Goal: Communication & Community: Share content

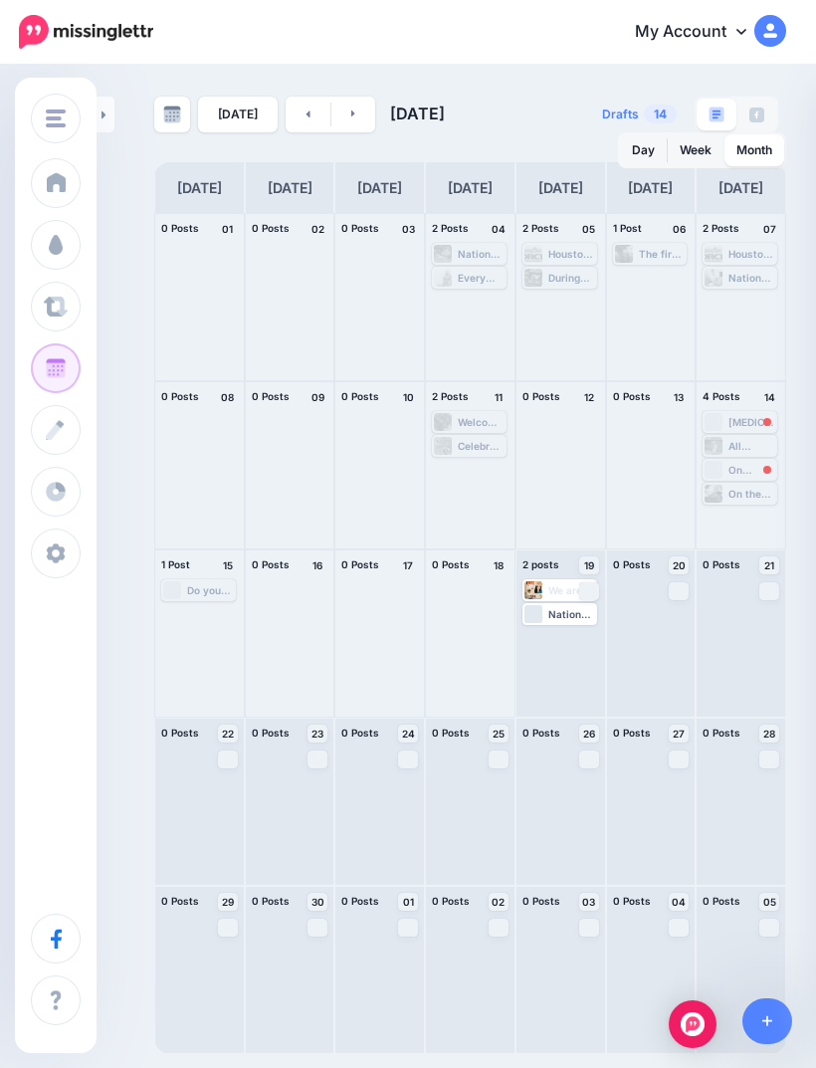
click at [0, 0] on span "Post" at bounding box center [0, 0] width 0 height 0
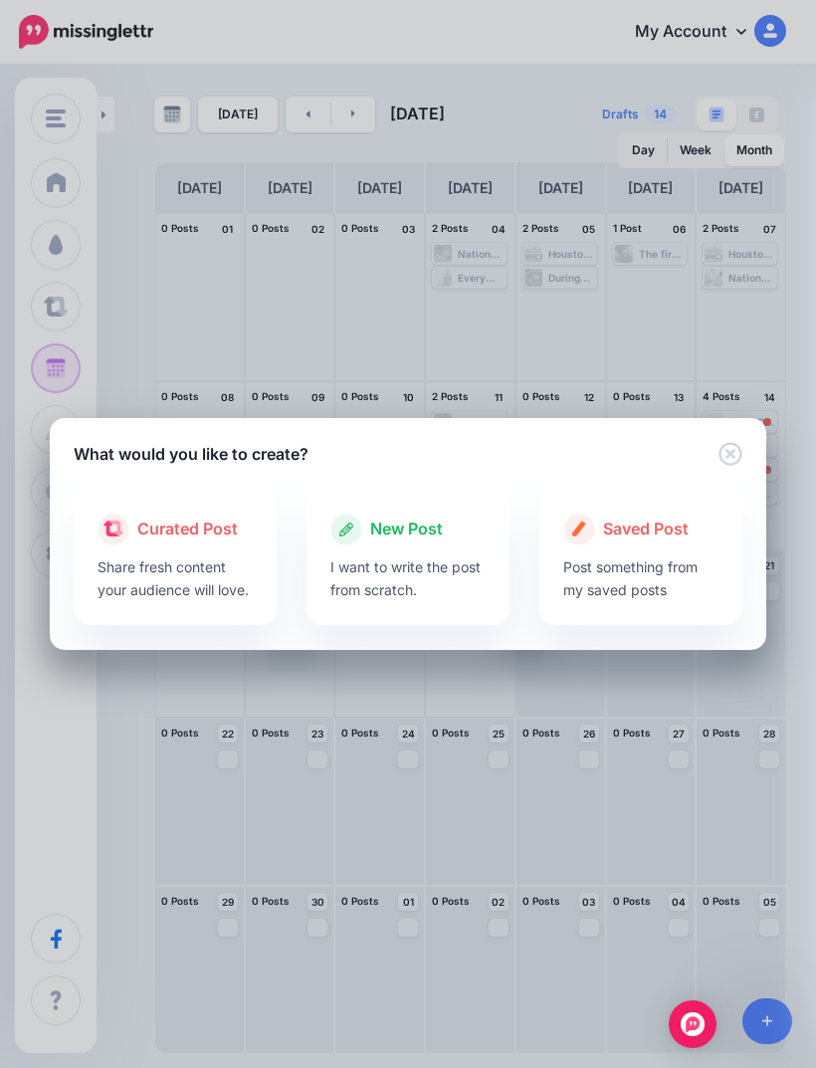
click at [467, 584] on p "I want to write the post from scratch." at bounding box center [407, 578] width 155 height 46
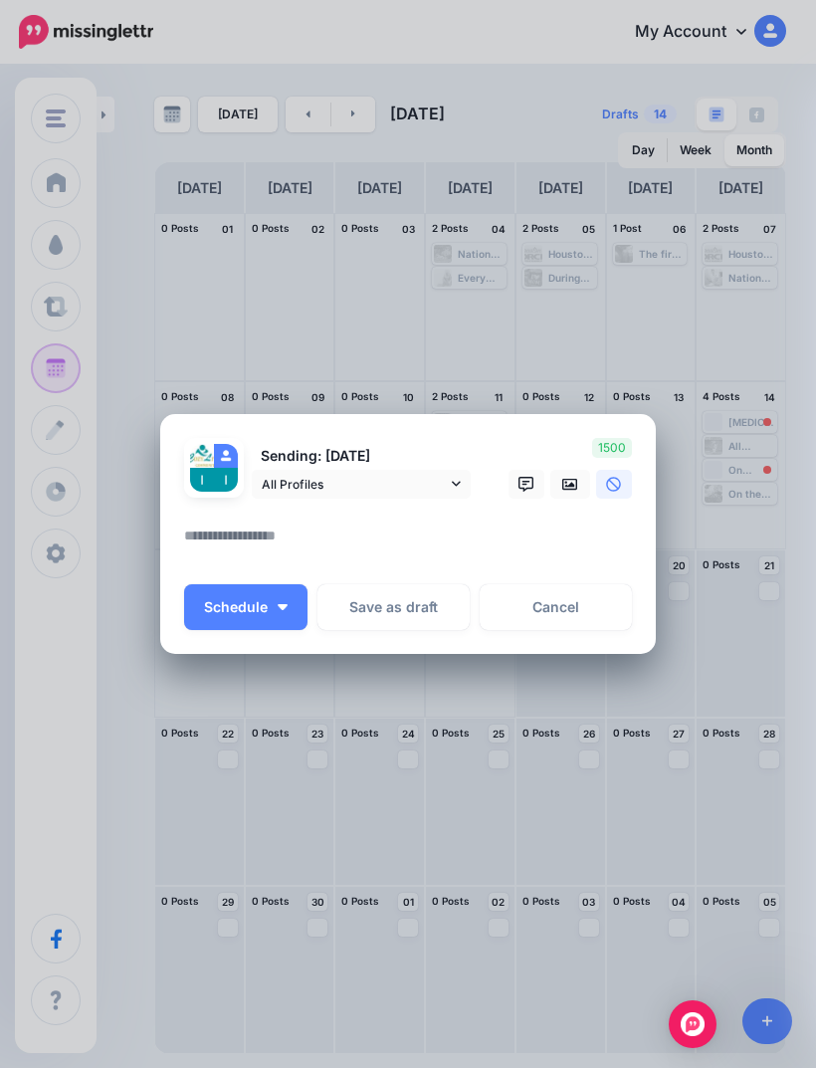
click at [542, 533] on textarea at bounding box center [413, 543] width 458 height 39
click at [376, 536] on textarea at bounding box center [413, 543] width 458 height 39
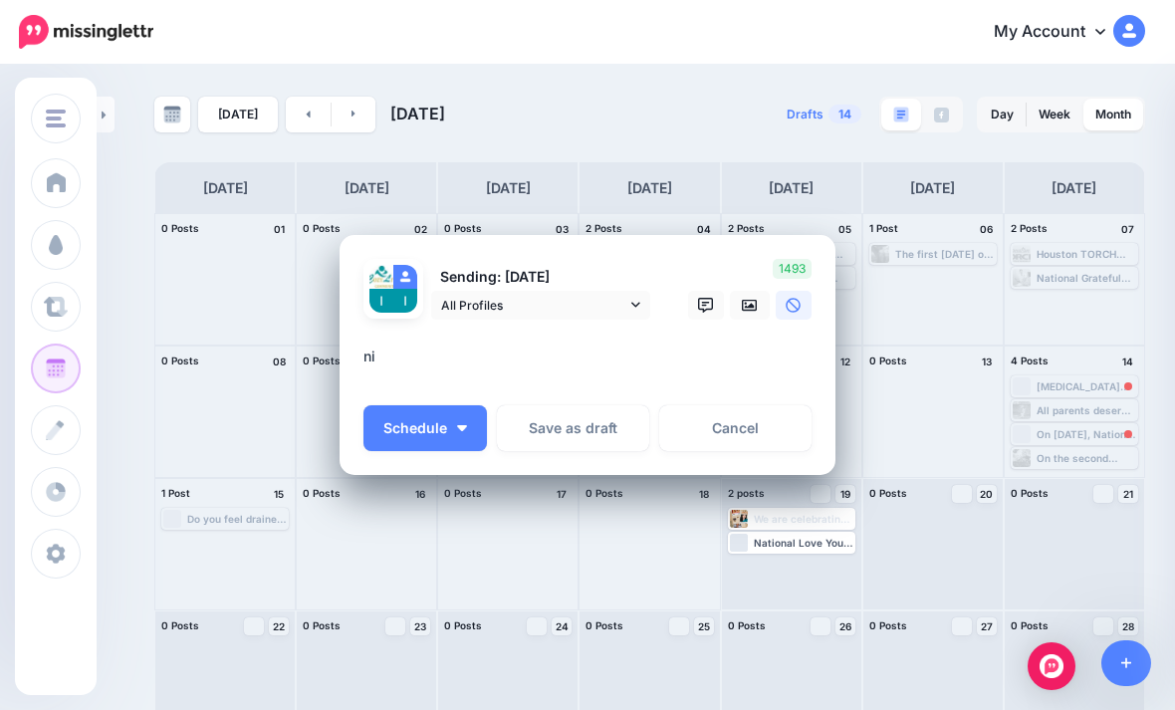
type textarea "*"
click at [491, 367] on textarea at bounding box center [592, 363] width 458 height 39
paste textarea "**********"
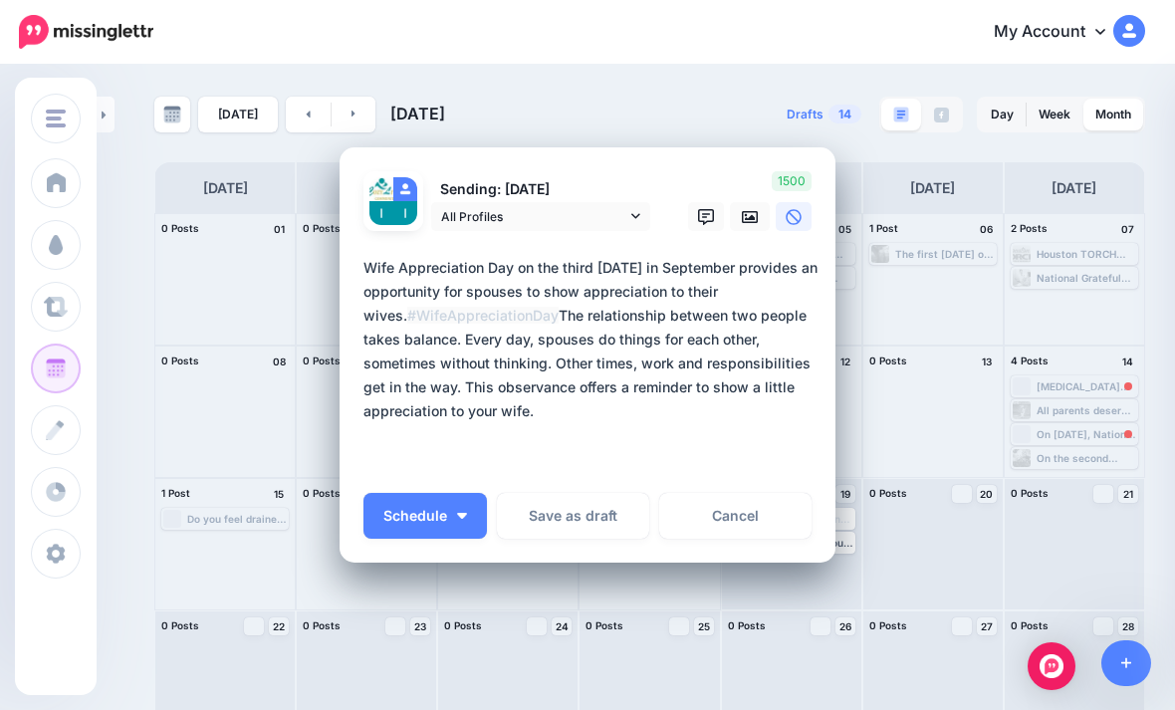
click at [382, 346] on textarea "**********" at bounding box center [592, 363] width 458 height 215
click at [350, 377] on div "Loading Sending: [DATE] All Profiles" at bounding box center [587, 355] width 496 height 416
click at [370, 380] on textarea "**********" at bounding box center [592, 363] width 458 height 215
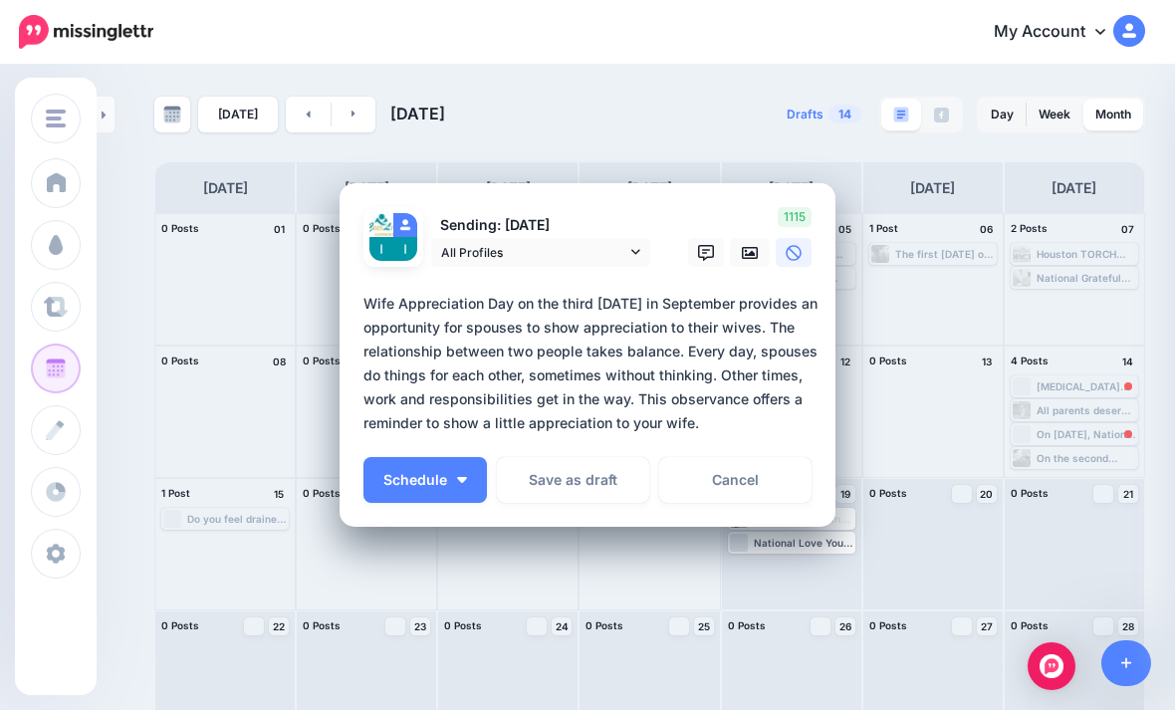
click at [795, 448] on div "Sending: [DATE] All Profiles" at bounding box center [587, 355] width 448 height 297
click at [771, 409] on textarea "**********" at bounding box center [592, 363] width 458 height 143
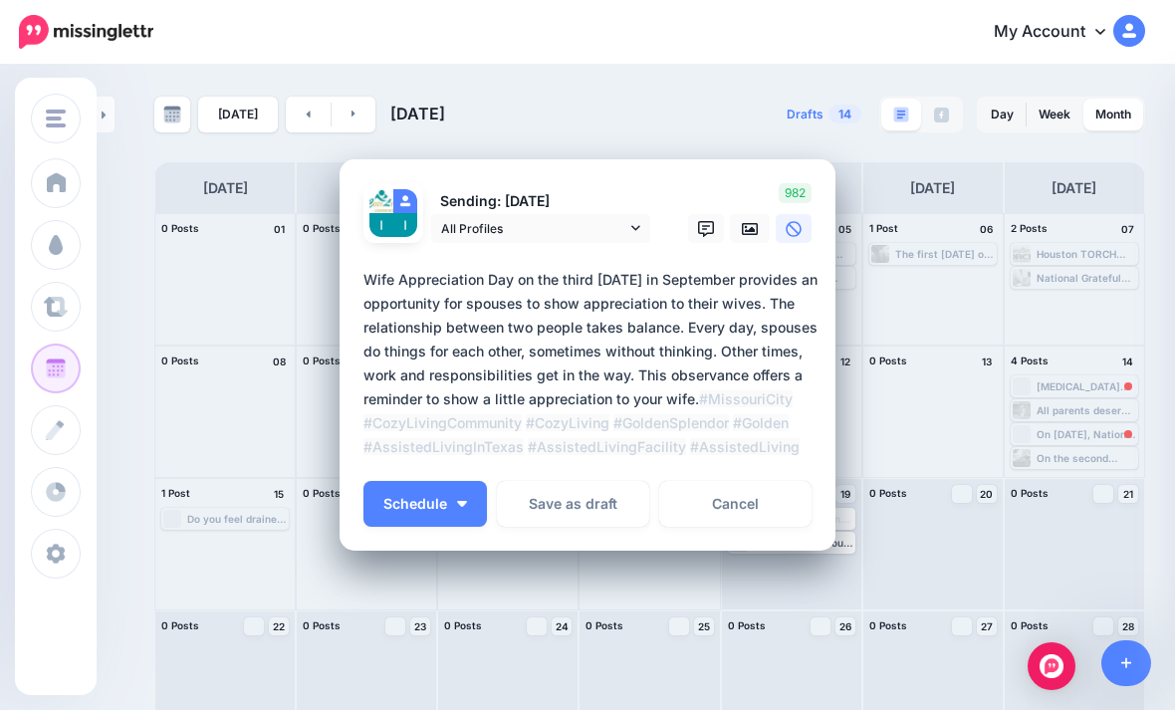
type textarea "**********"
click at [449, 481] on button "Schedule" at bounding box center [424, 504] width 123 height 46
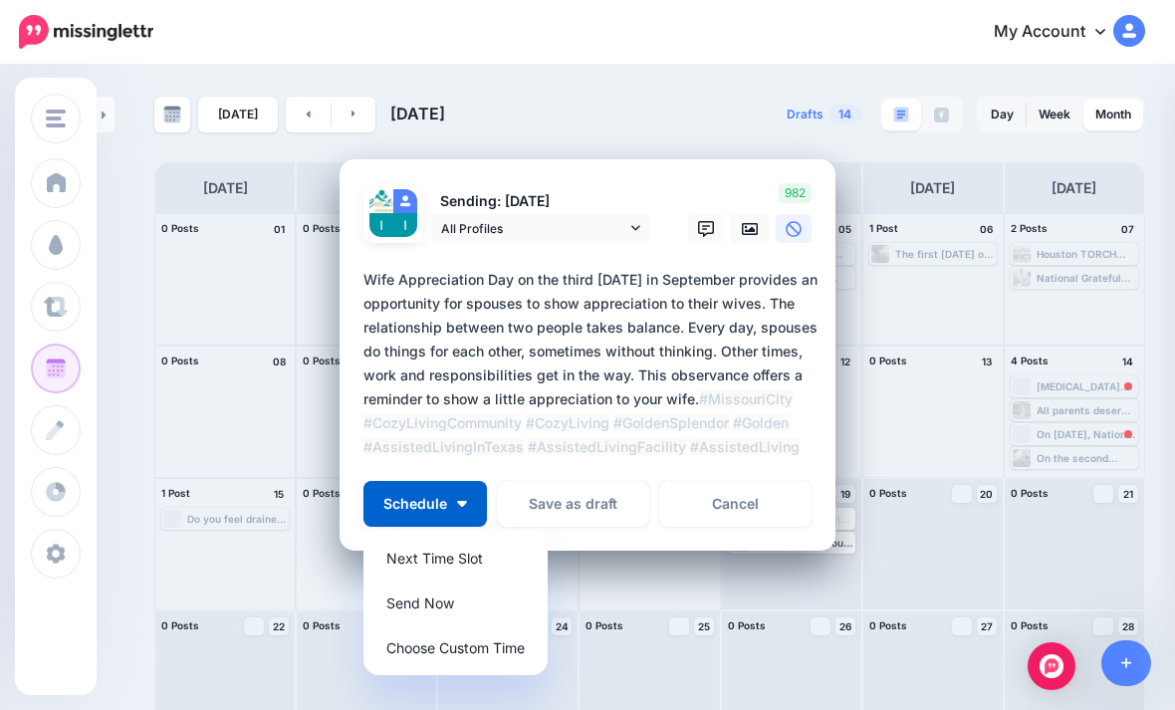
click at [814, 446] on textarea "**********" at bounding box center [592, 363] width 458 height 191
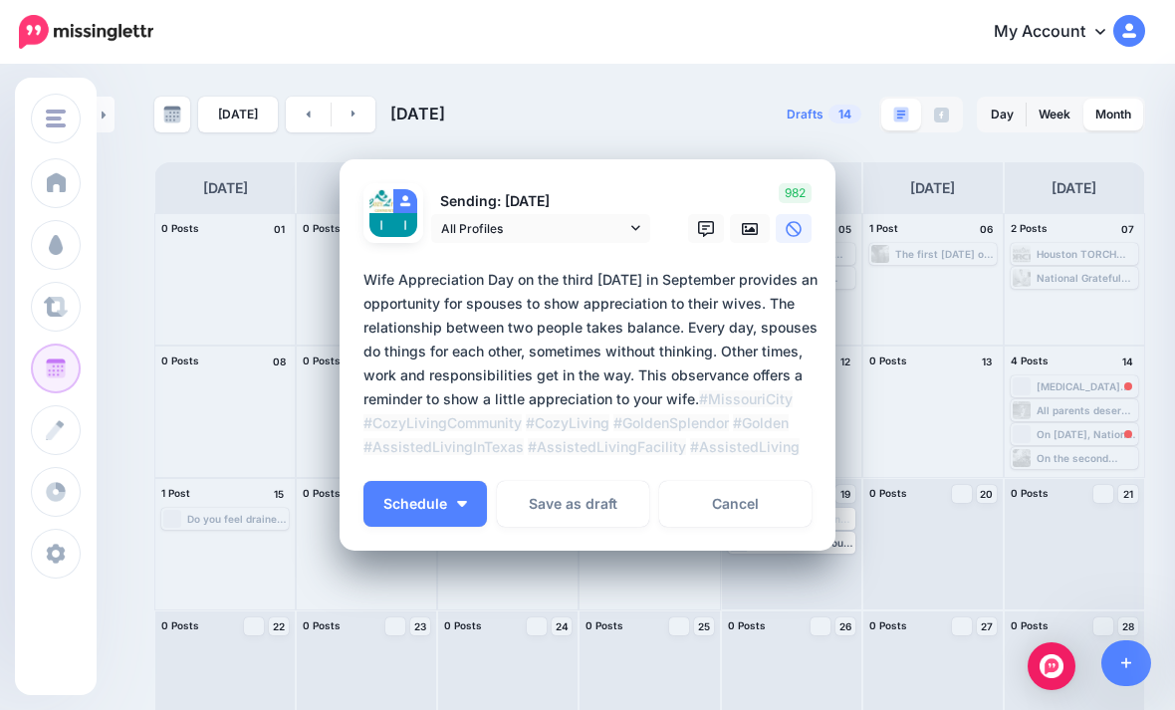
click at [722, 237] on link at bounding box center [706, 228] width 36 height 29
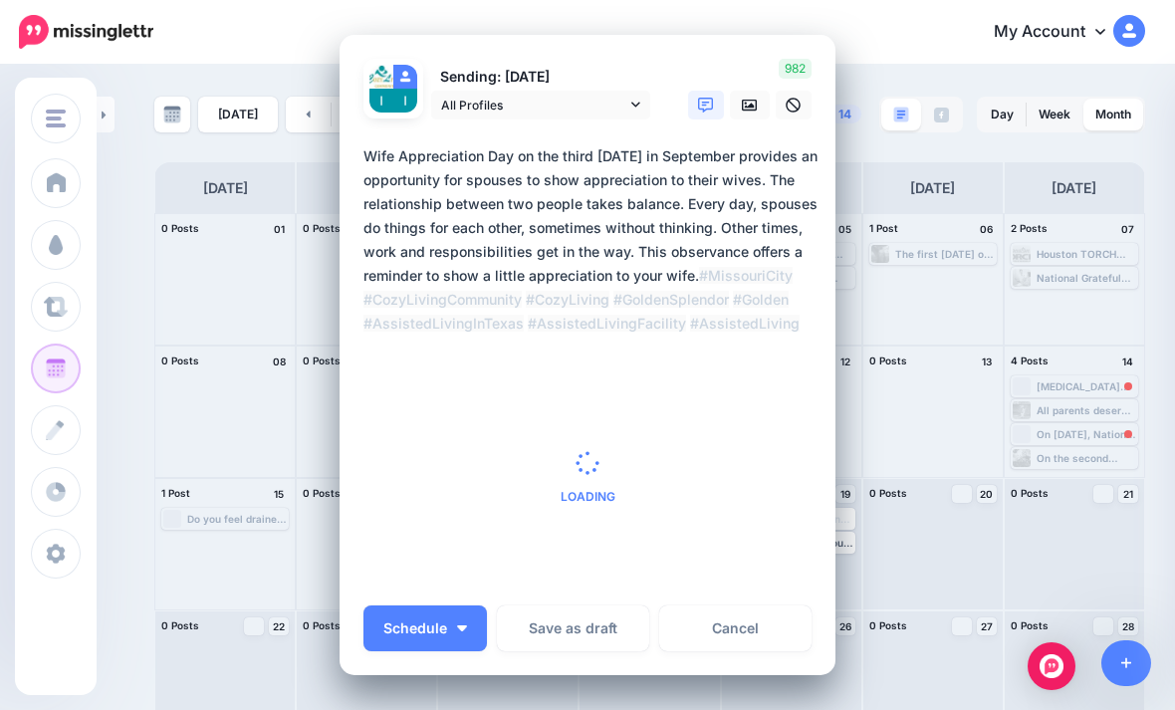
click at [733, 110] on link at bounding box center [750, 105] width 40 height 29
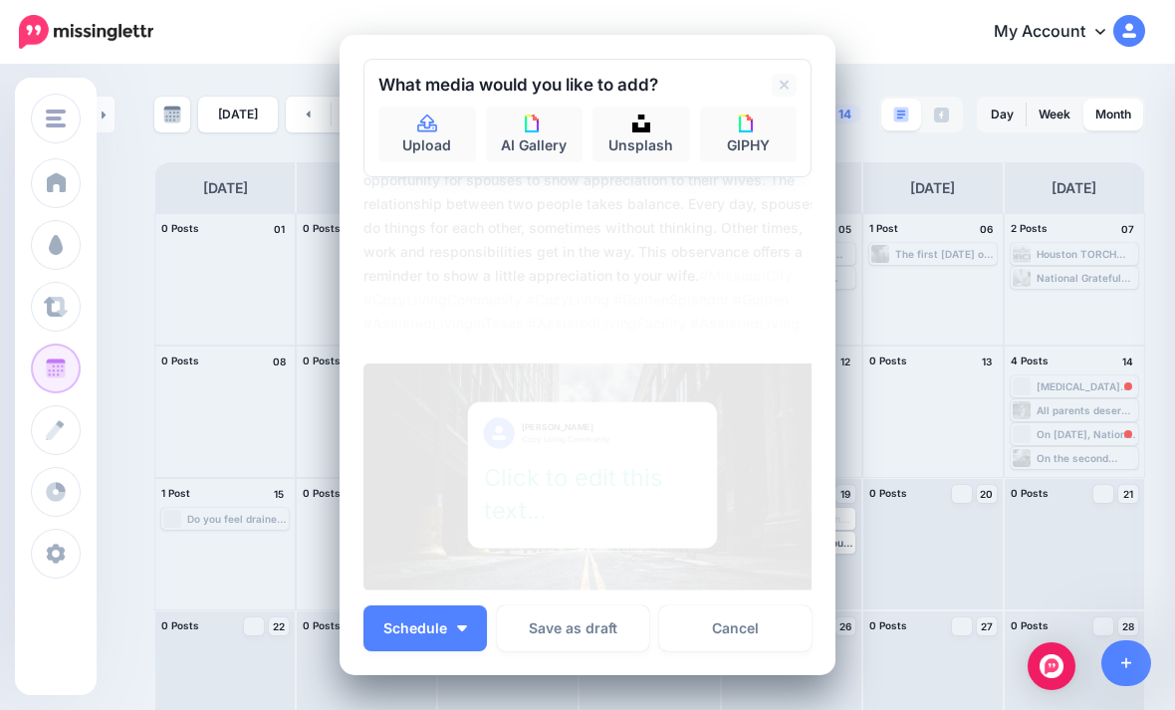
click at [637, 132] on img at bounding box center [641, 123] width 18 height 18
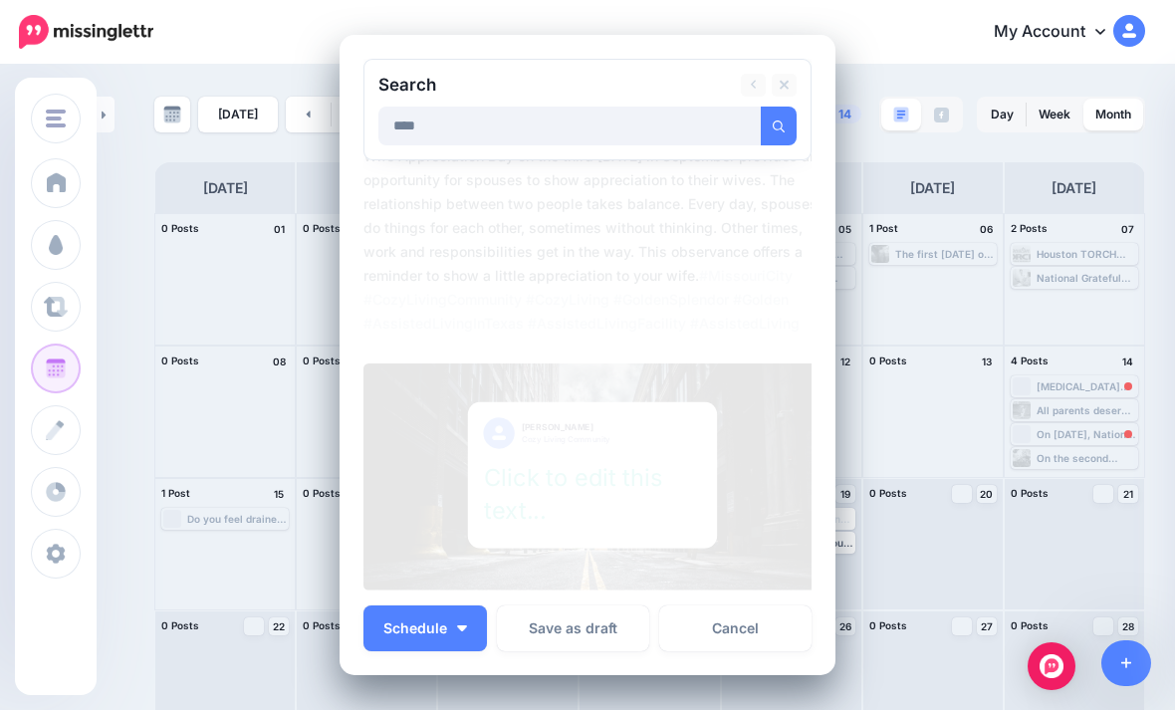
type input "****"
click at [778, 126] on button "submit" at bounding box center [779, 126] width 36 height 39
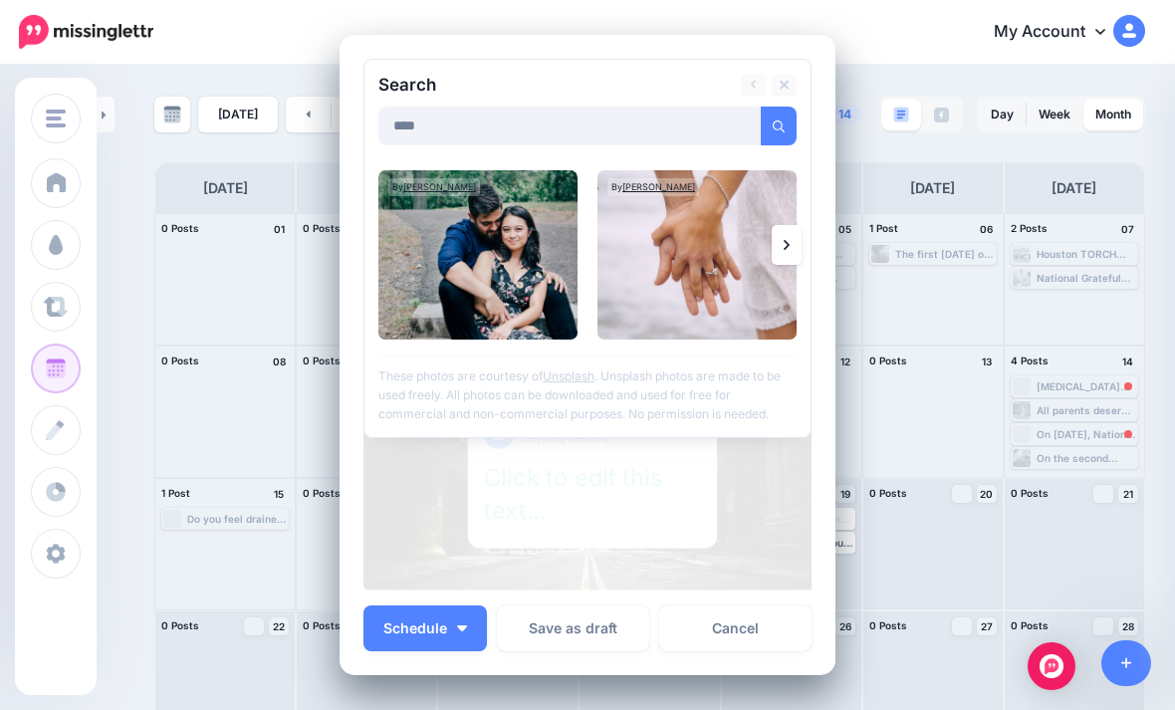
click at [519, 301] on img at bounding box center [477, 254] width 199 height 169
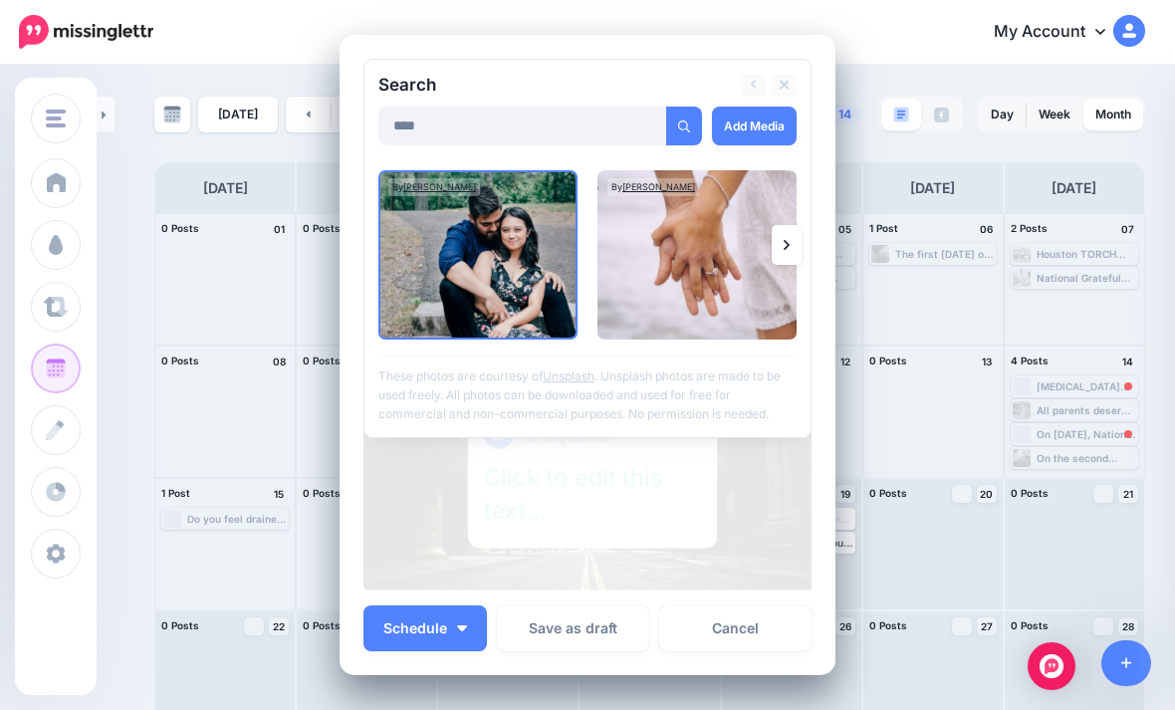
click at [695, 295] on img at bounding box center [696, 254] width 199 height 169
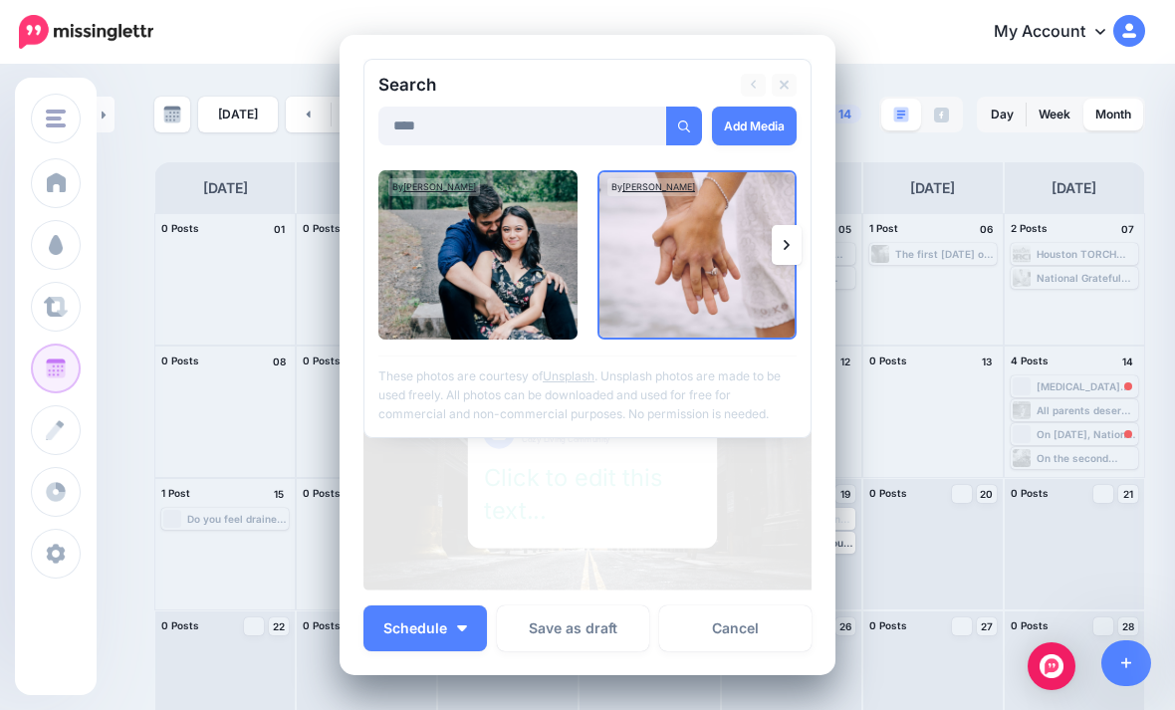
click at [757, 141] on link "Add Media" at bounding box center [754, 126] width 85 height 39
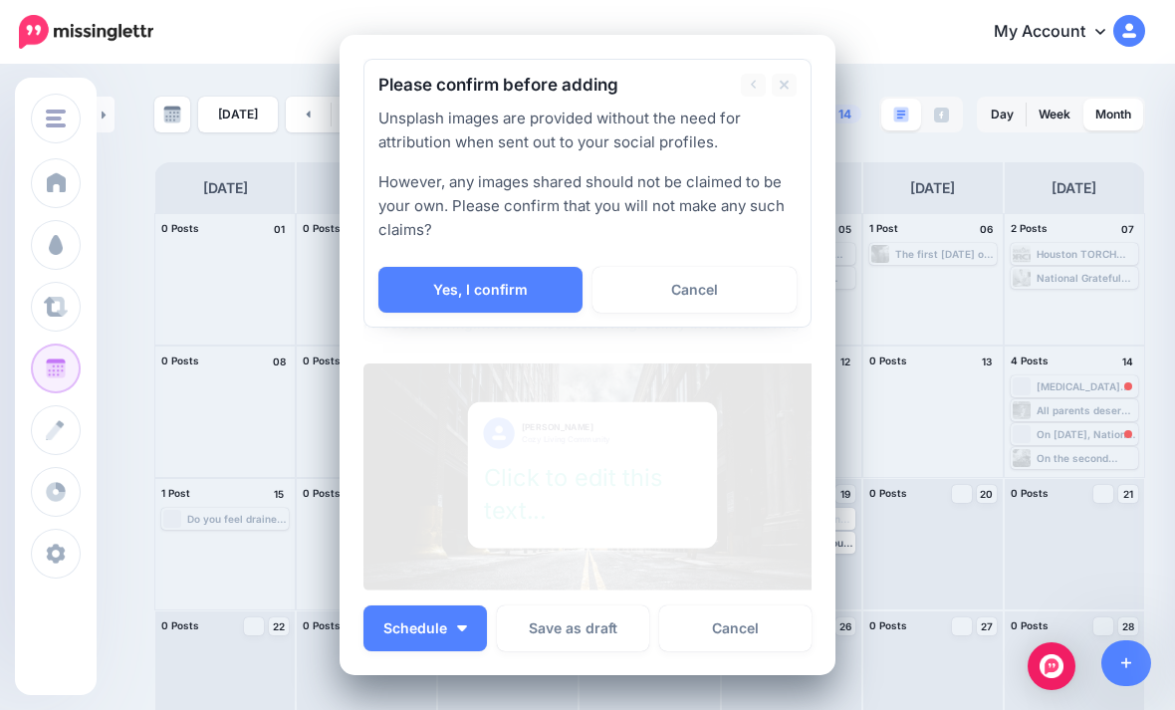
click at [525, 287] on link "Yes, I confirm" at bounding box center [480, 290] width 204 height 46
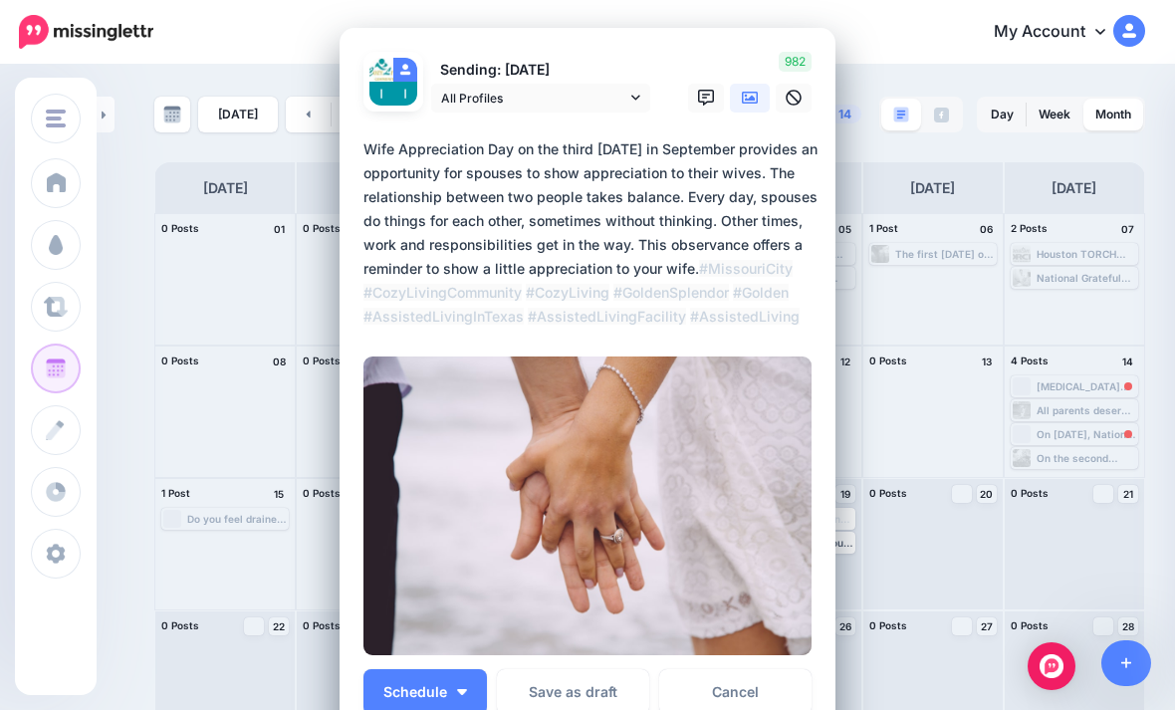
click at [435, 680] on button "Schedule" at bounding box center [424, 692] width 123 height 46
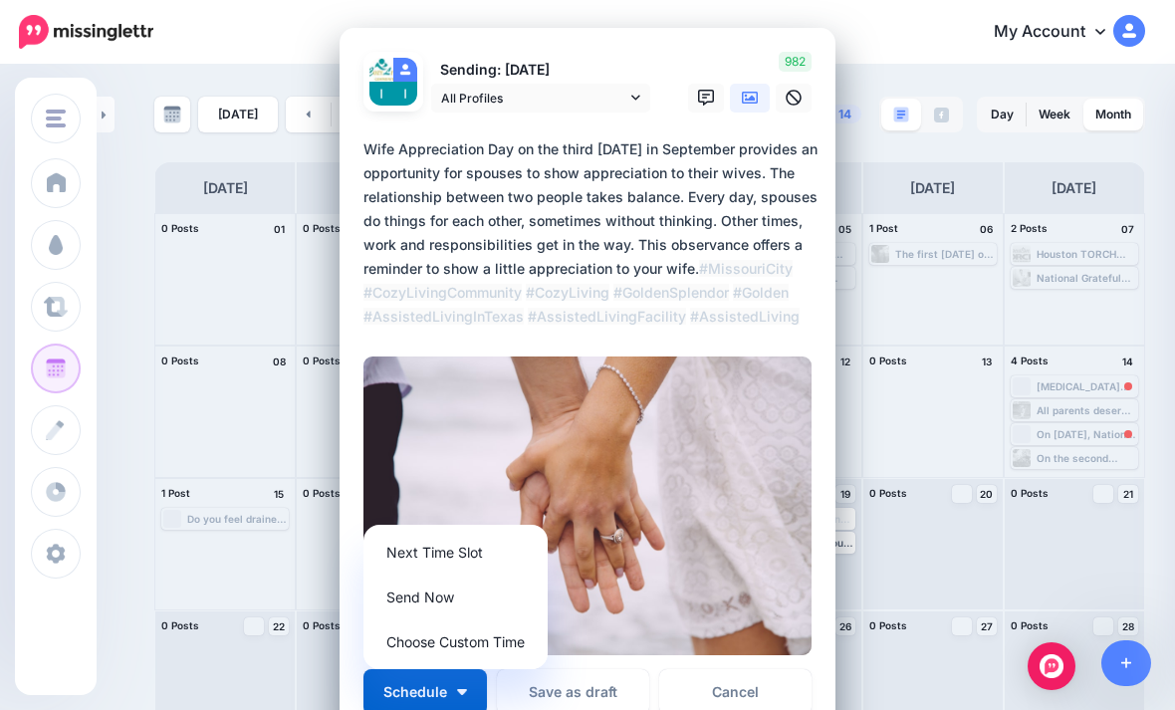
scroll to position [3, 0]
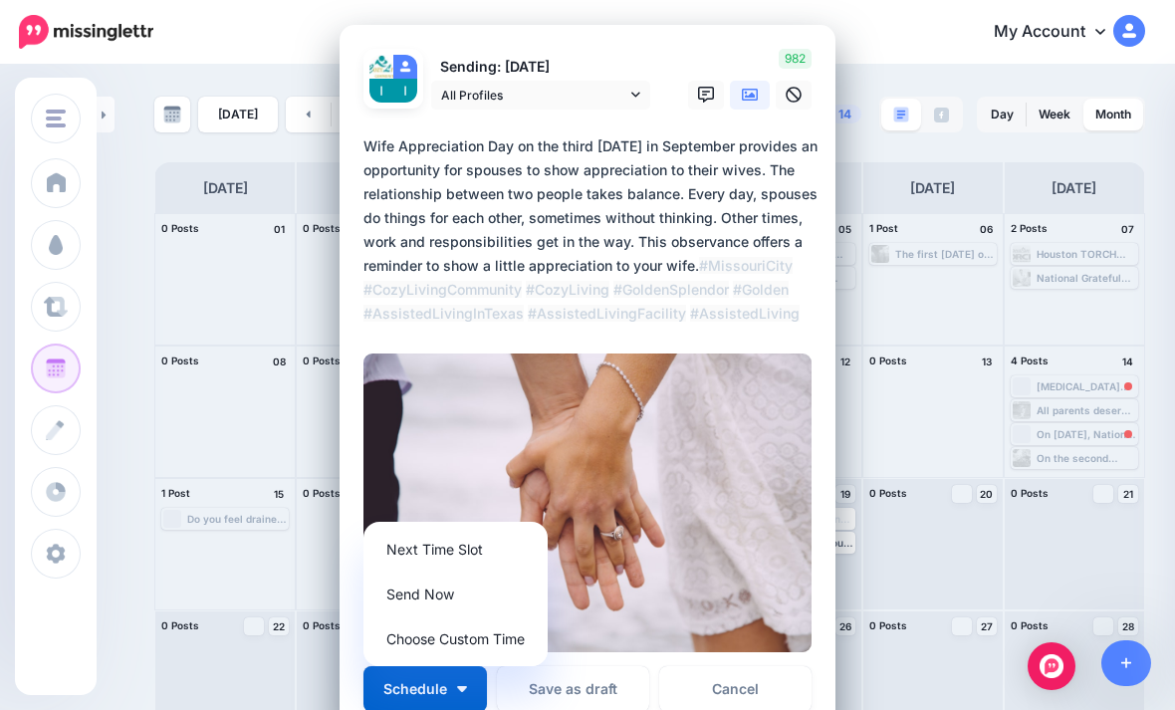
click at [489, 603] on link "Send Now" at bounding box center [455, 593] width 168 height 39
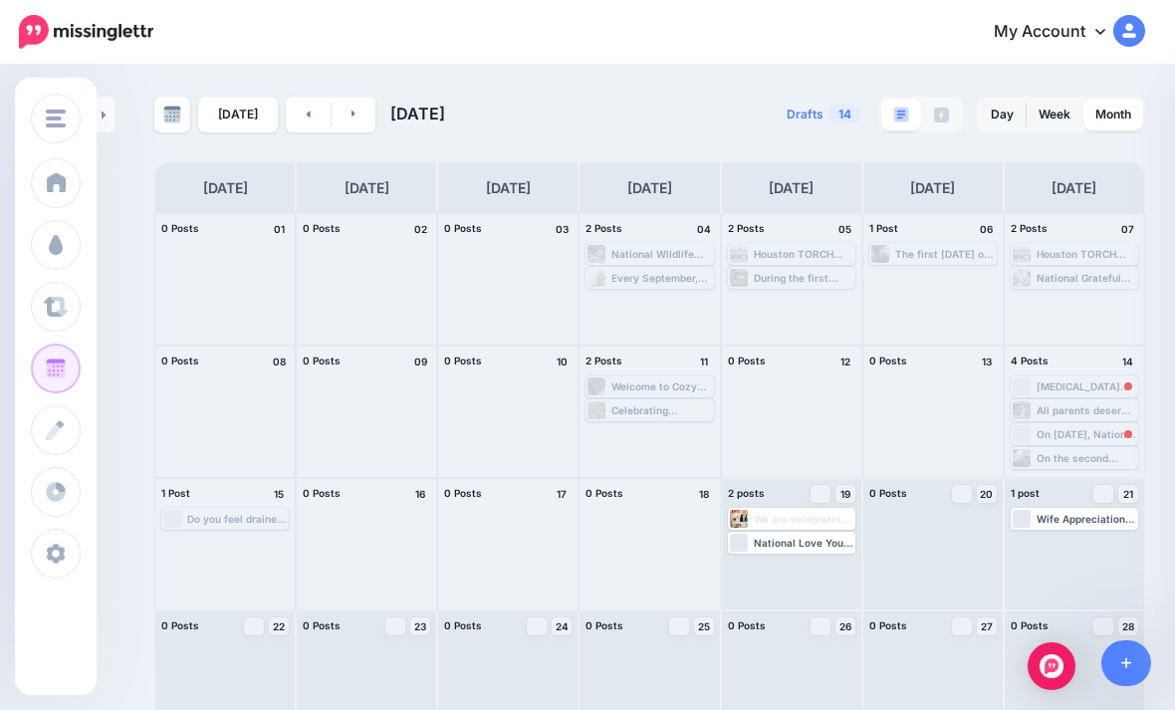
click at [815, 377] on div "[MEDICAL_DATA] Caregiver Grief: Understanding the Hidden Heartache and How to H…" at bounding box center [1073, 386] width 123 height 18
click at [815, 418] on link "Reschedule Failed" at bounding box center [1073, 410] width 121 height 18
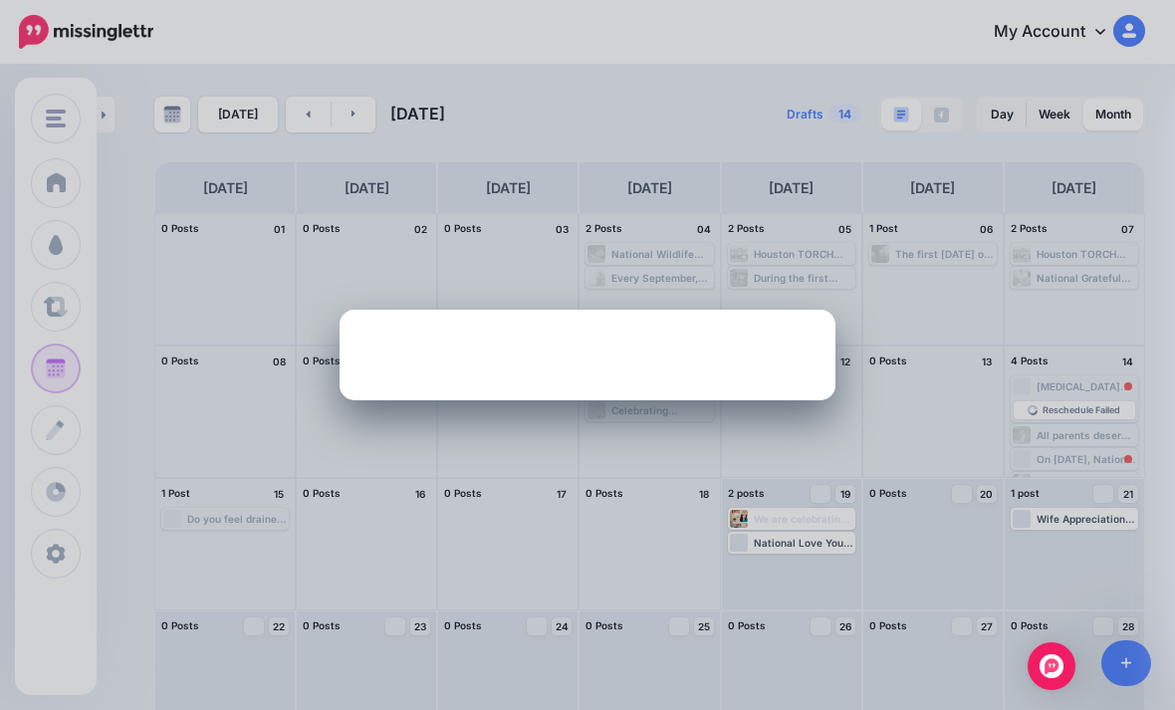
scroll to position [0, 0]
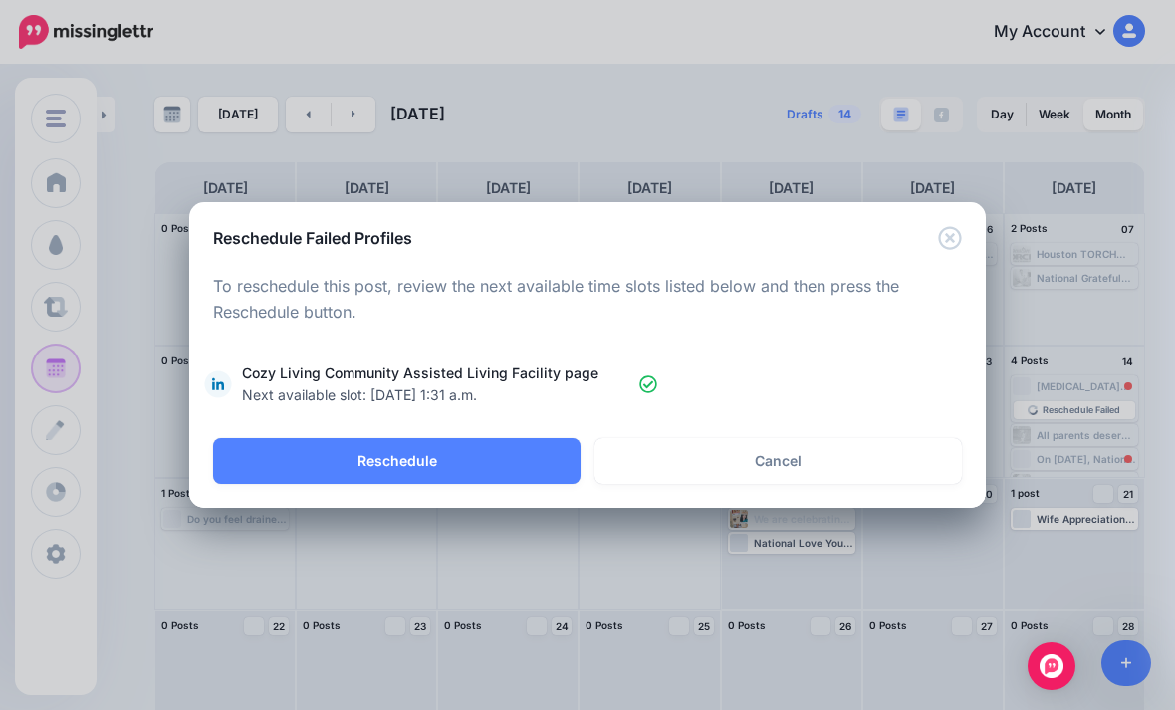
click at [519, 473] on button "Reschedule" at bounding box center [396, 461] width 367 height 46
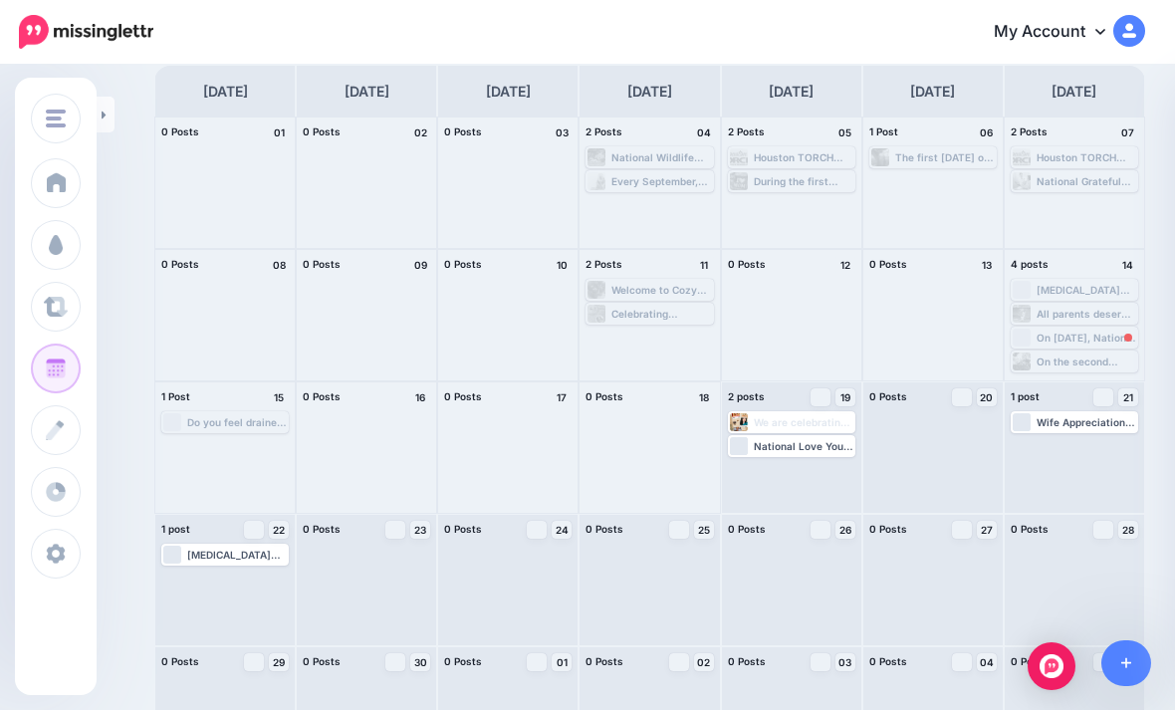
scroll to position [102, 0]
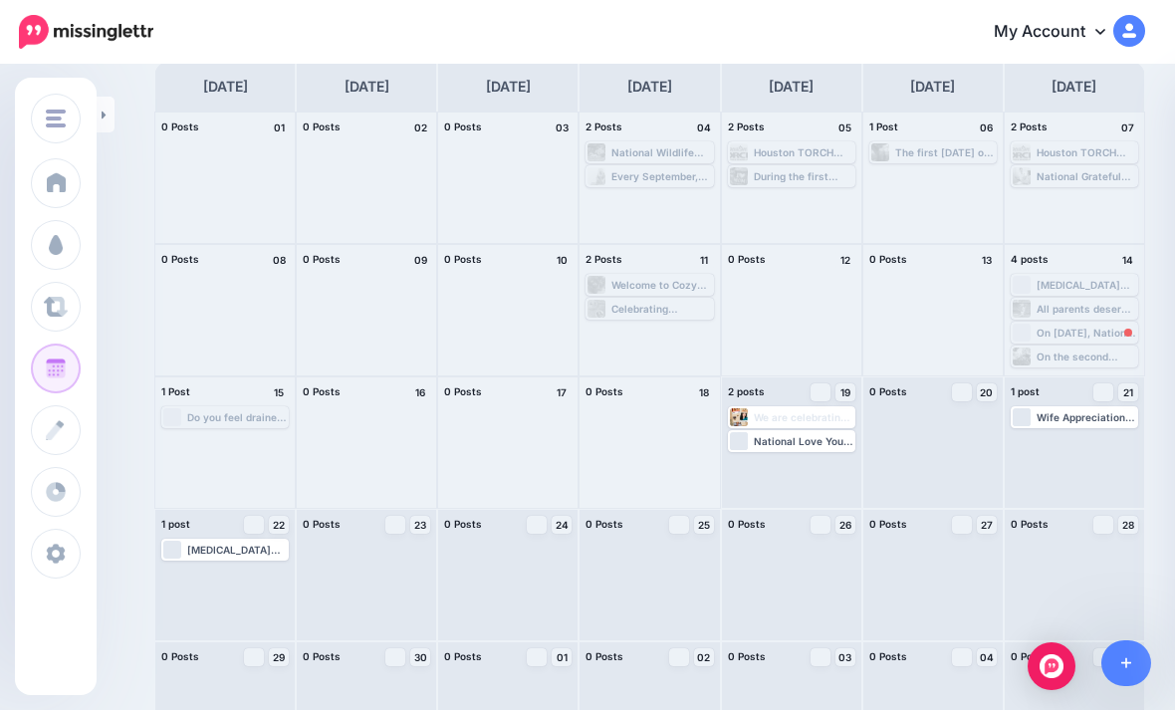
click at [815, 331] on div "On [DATE], National Live Creative Day encourages us to let the world see our cr…" at bounding box center [1086, 333] width 100 height 12
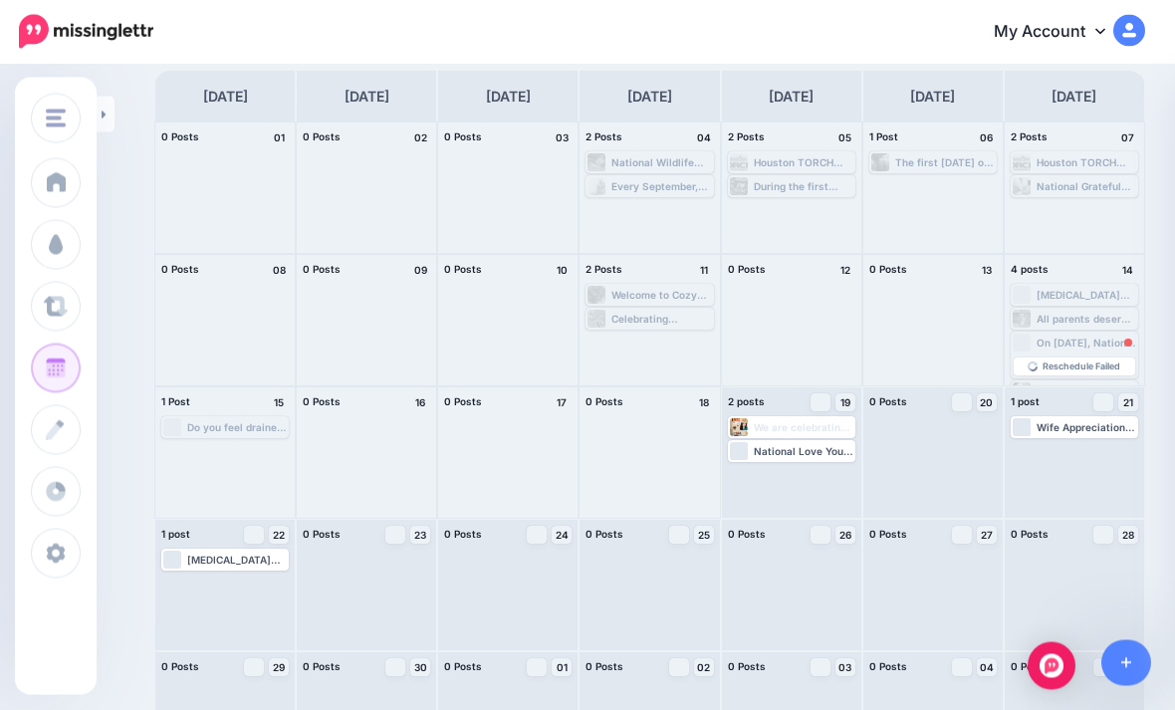
scroll to position [92, 0]
click at [815, 490] on div "Loading Edit Manage Dates Assign to User" at bounding box center [1073, 452] width 139 height 130
click at [0, 0] on span "Post" at bounding box center [0, 0] width 0 height 0
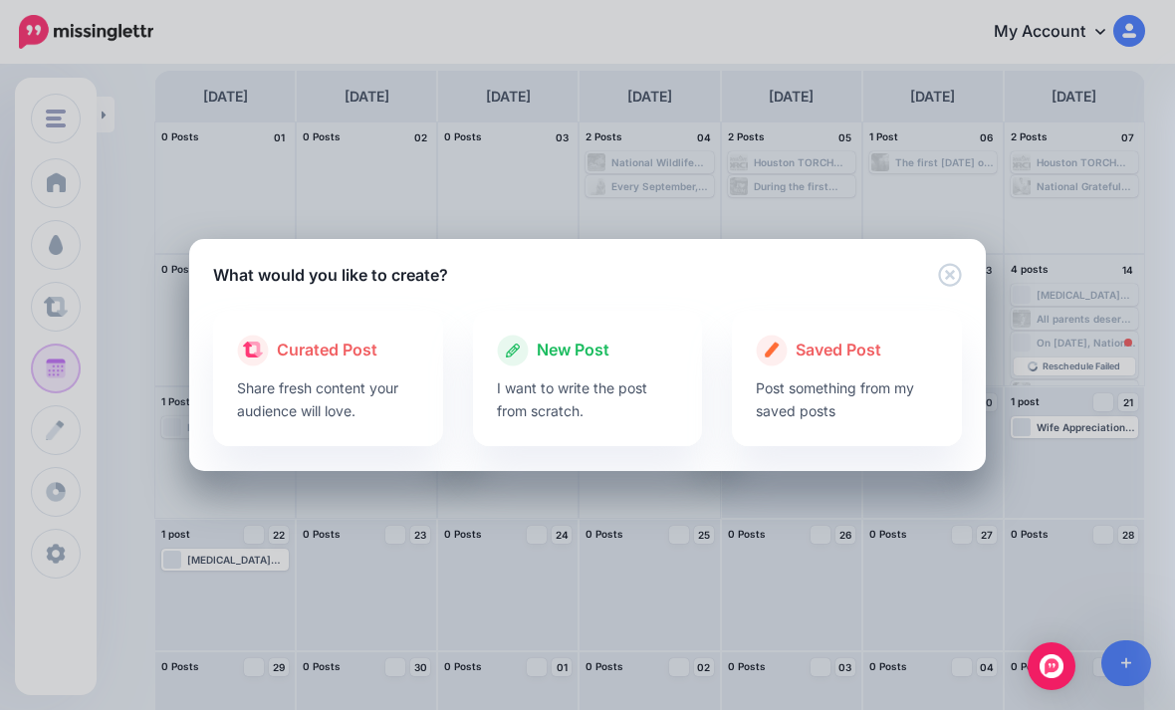
click at [572, 376] on div at bounding box center [588, 371] width 182 height 10
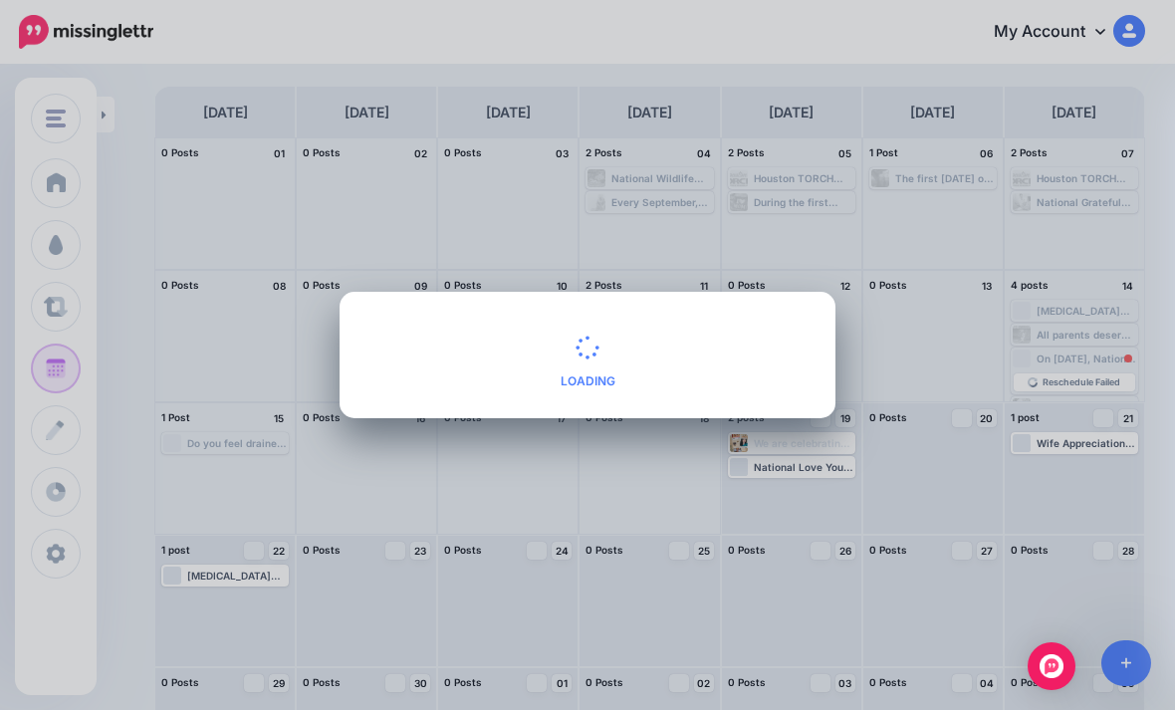
scroll to position [0, 0]
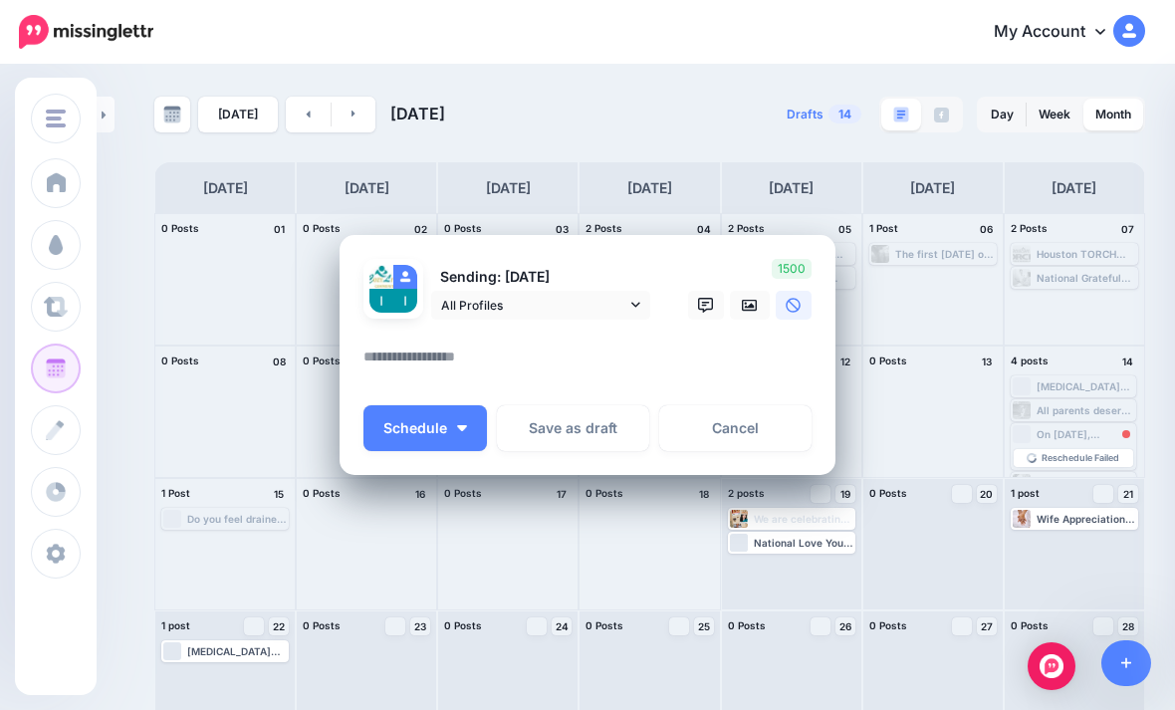
click at [439, 376] on textarea at bounding box center [592, 363] width 458 height 39
click at [379, 370] on textarea at bounding box center [592, 363] width 458 height 39
paste textarea "**********"
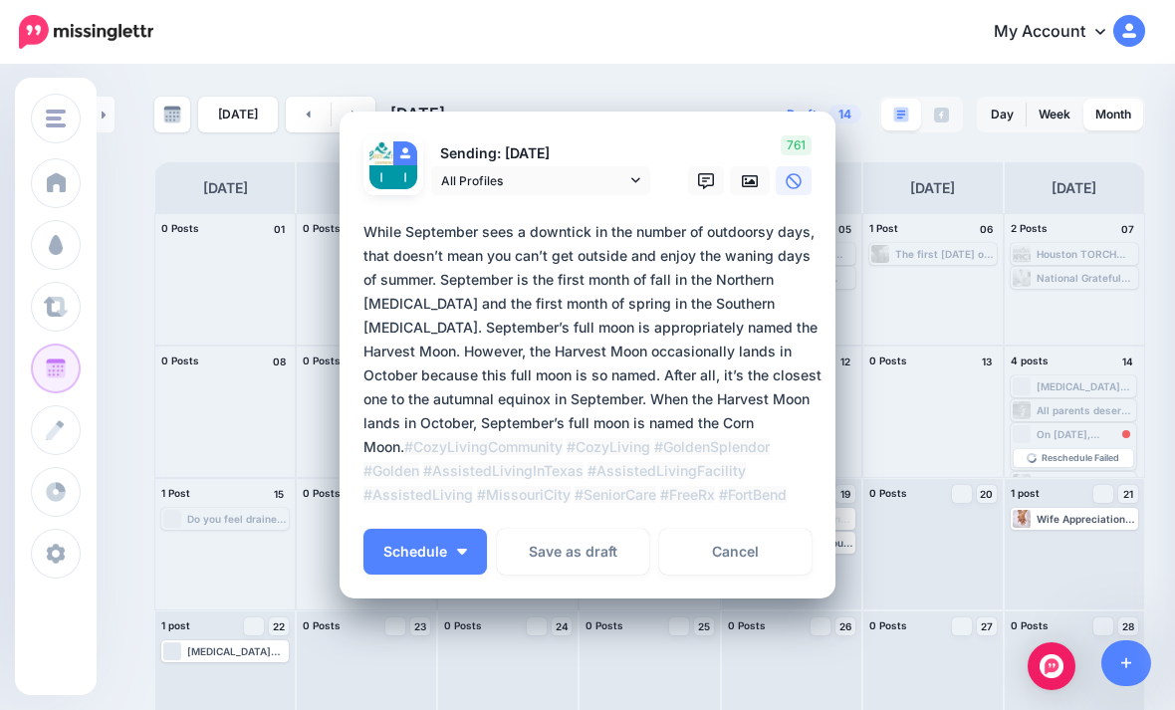
type textarea "**********"
click at [745, 178] on icon at bounding box center [750, 181] width 16 height 16
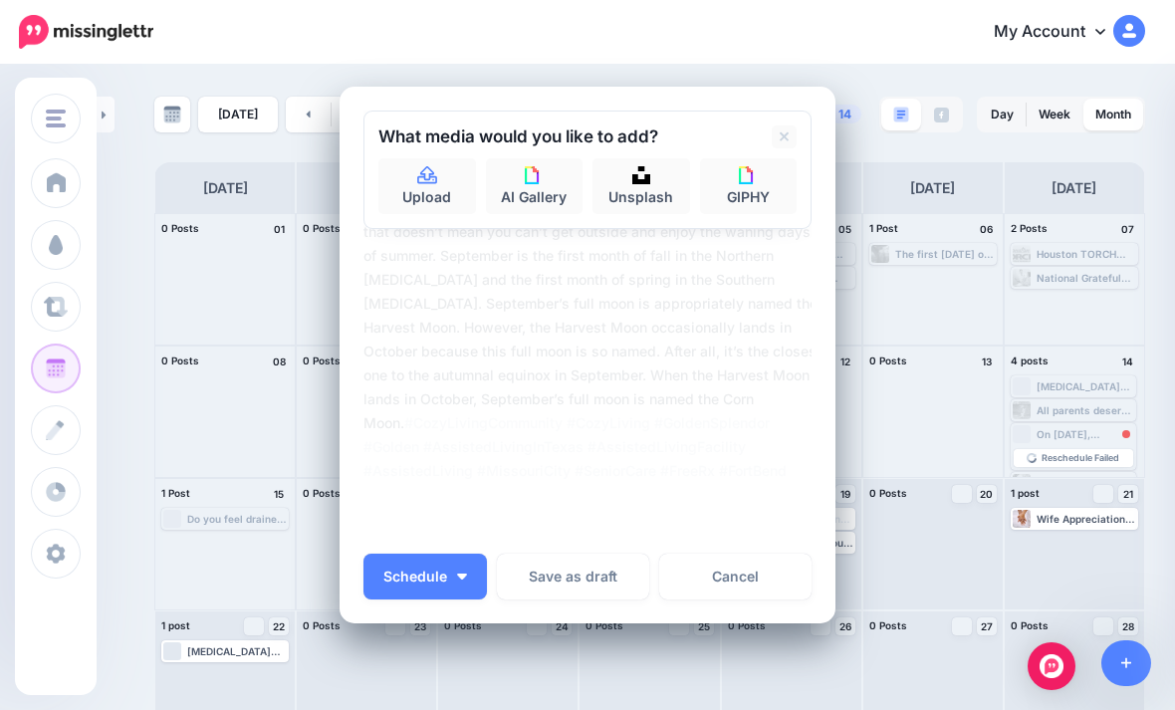
click at [648, 182] on img at bounding box center [641, 175] width 18 height 18
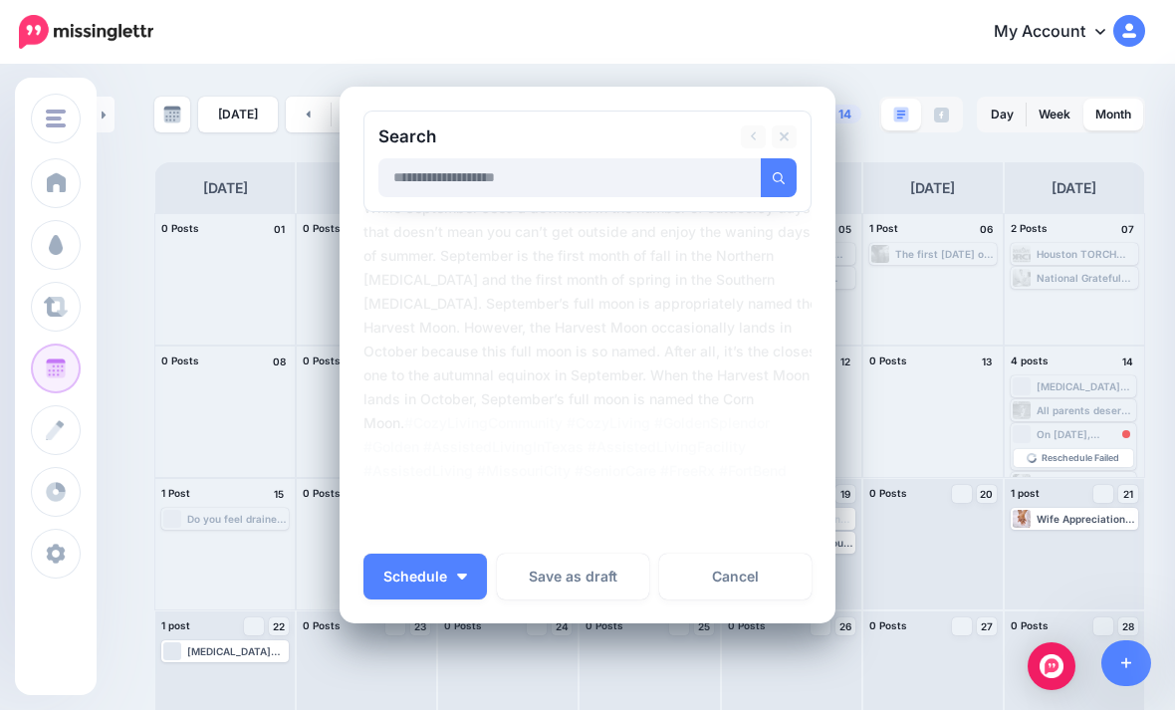
type input "*"
type input "*********"
click at [792, 181] on button "submit" at bounding box center [779, 177] width 36 height 39
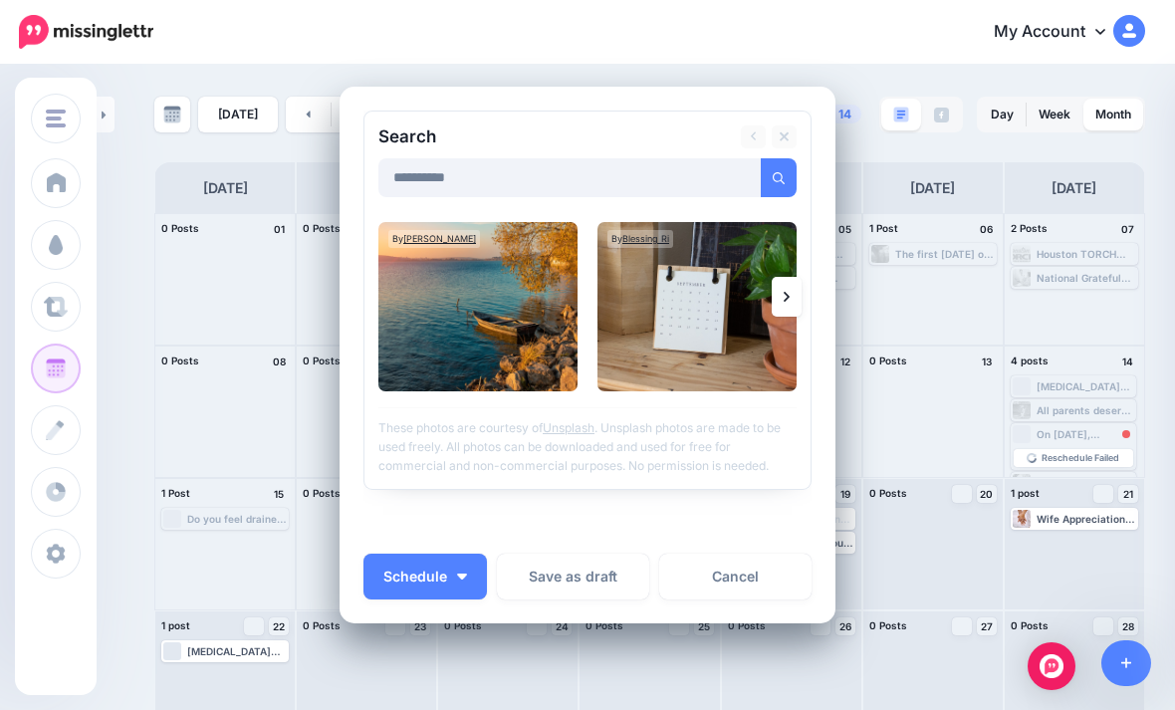
click at [724, 318] on img at bounding box center [696, 306] width 199 height 169
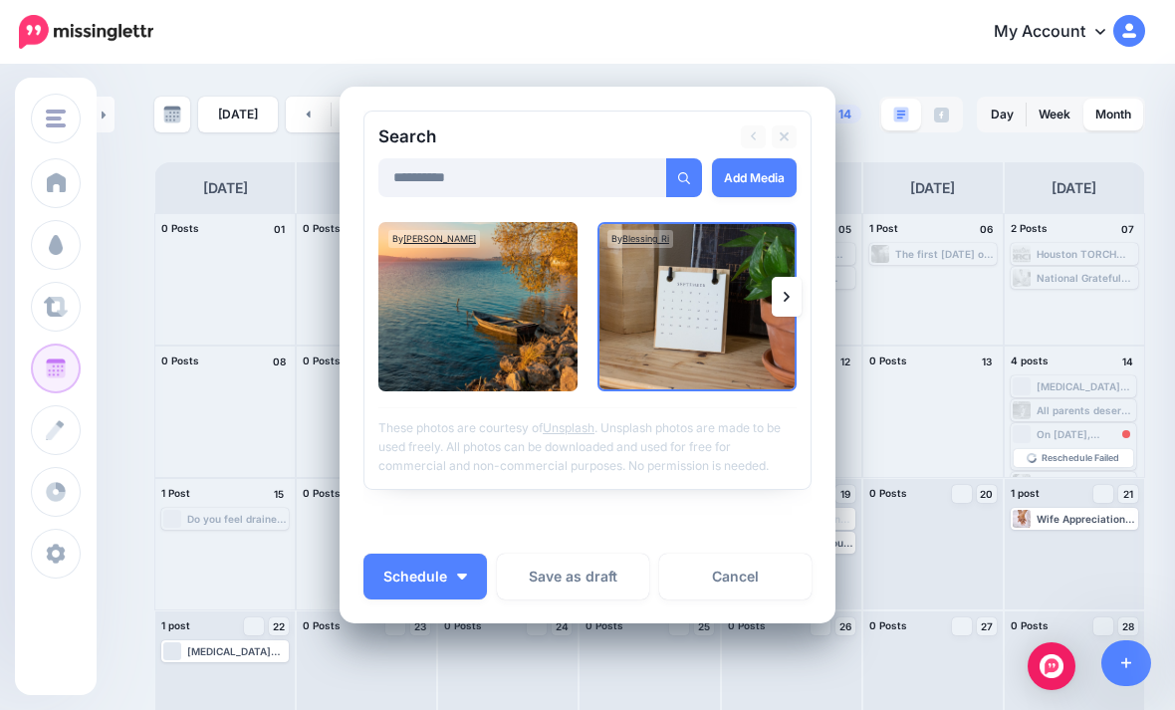
click at [764, 180] on link "Add Media" at bounding box center [754, 177] width 85 height 39
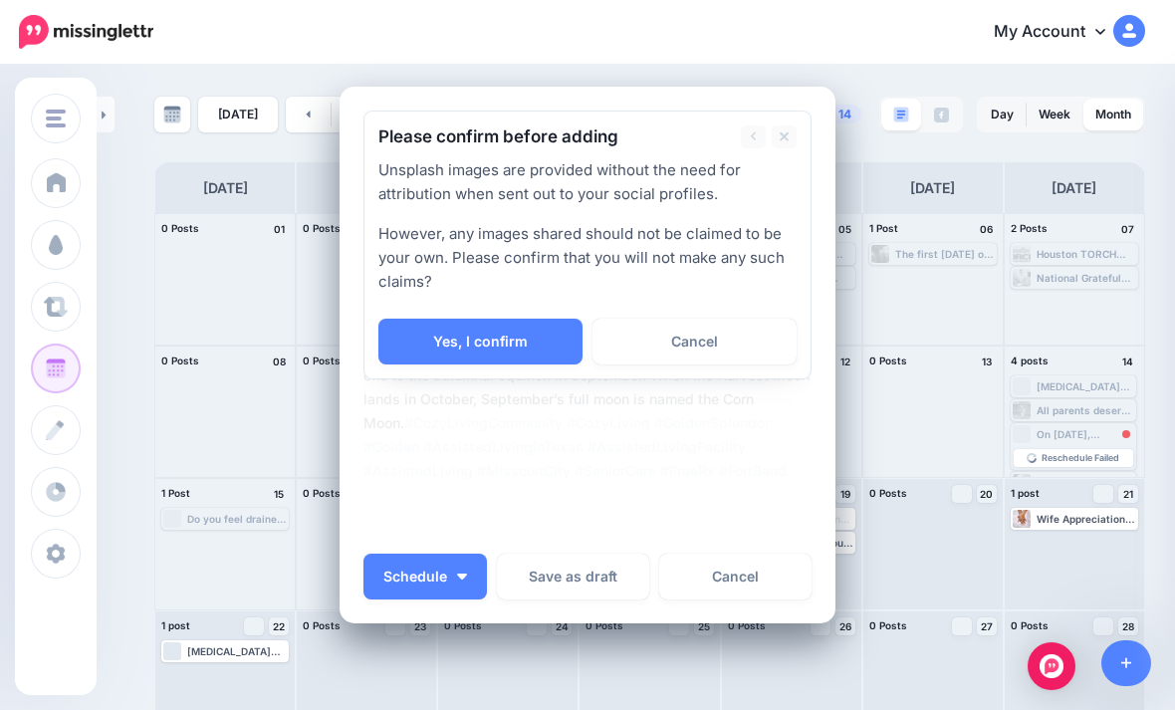
click at [539, 333] on link "Yes, I confirm" at bounding box center [480, 342] width 204 height 46
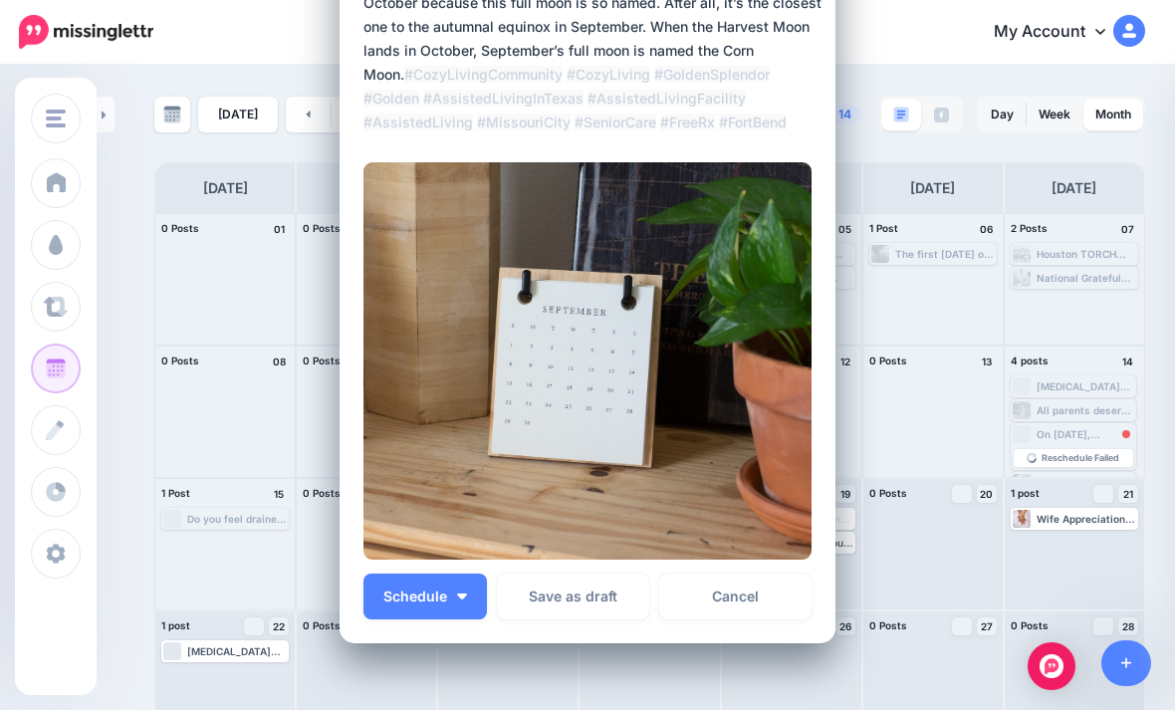
scroll to position [378, 0]
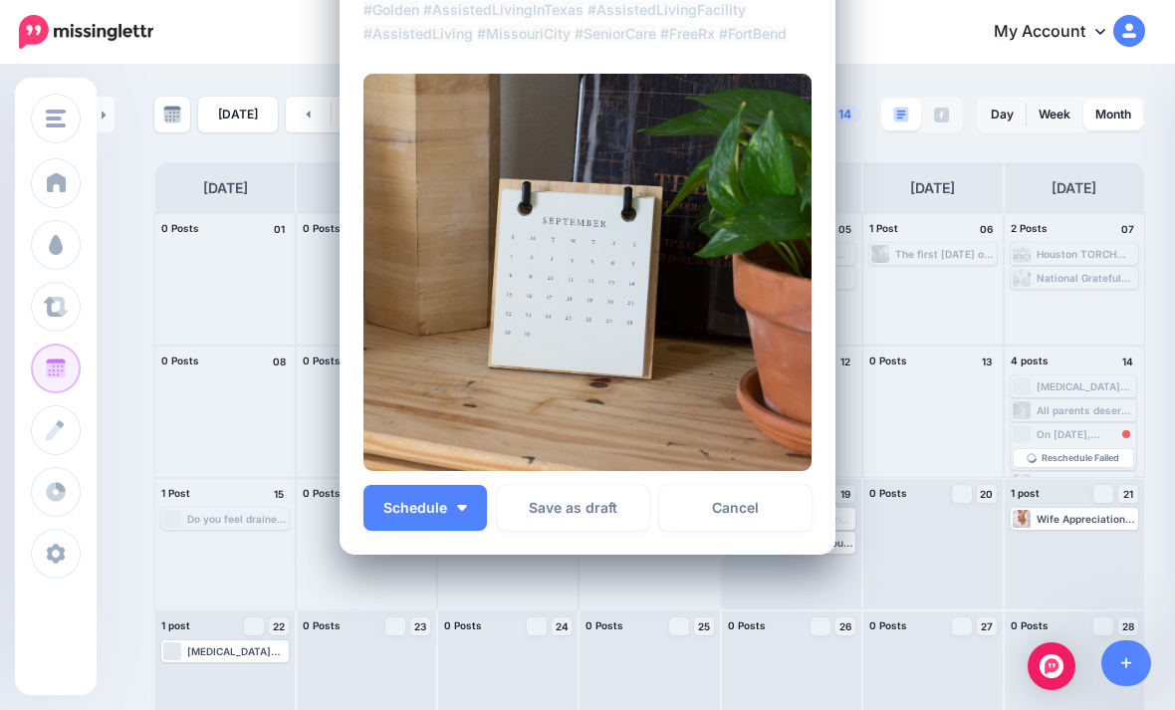
click at [439, 501] on span "Schedule" at bounding box center [415, 508] width 64 height 14
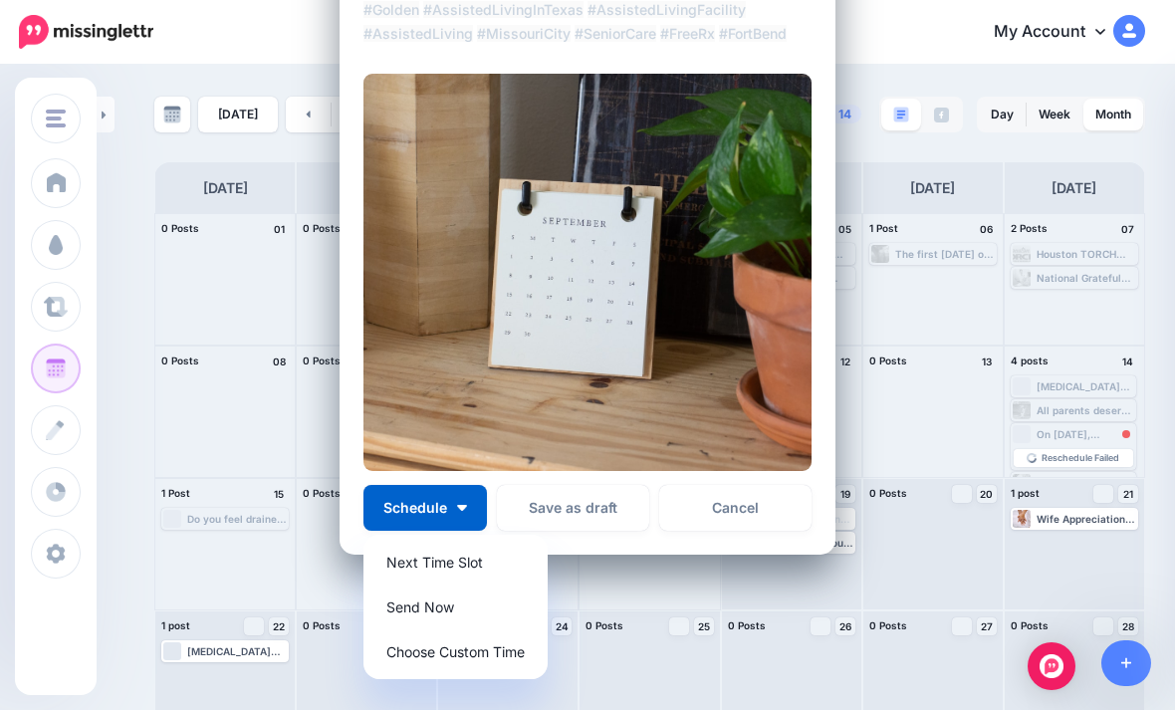
click at [473, 608] on link "Send Now" at bounding box center [455, 606] width 168 height 39
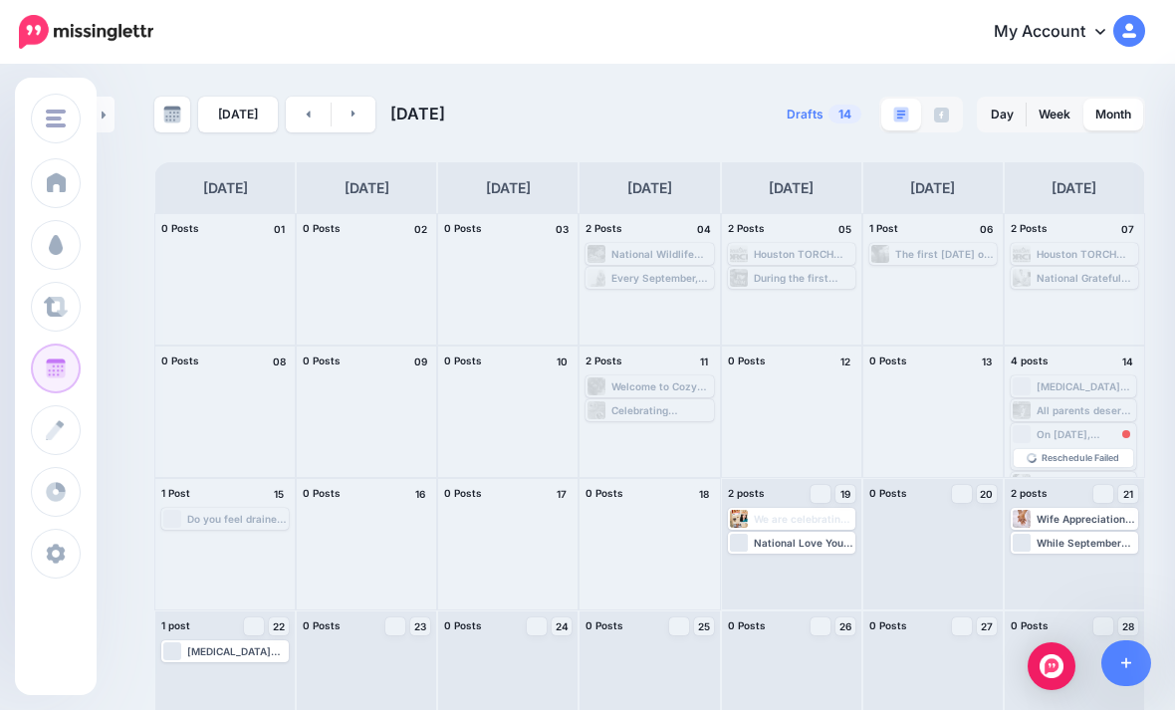
click at [815, 563] on div "Wife Appreciation Day on the third [DATE] in September provides an opportunity …" at bounding box center [1073, 544] width 139 height 130
click at [815, 503] on link "Post" at bounding box center [1103, 494] width 20 height 18
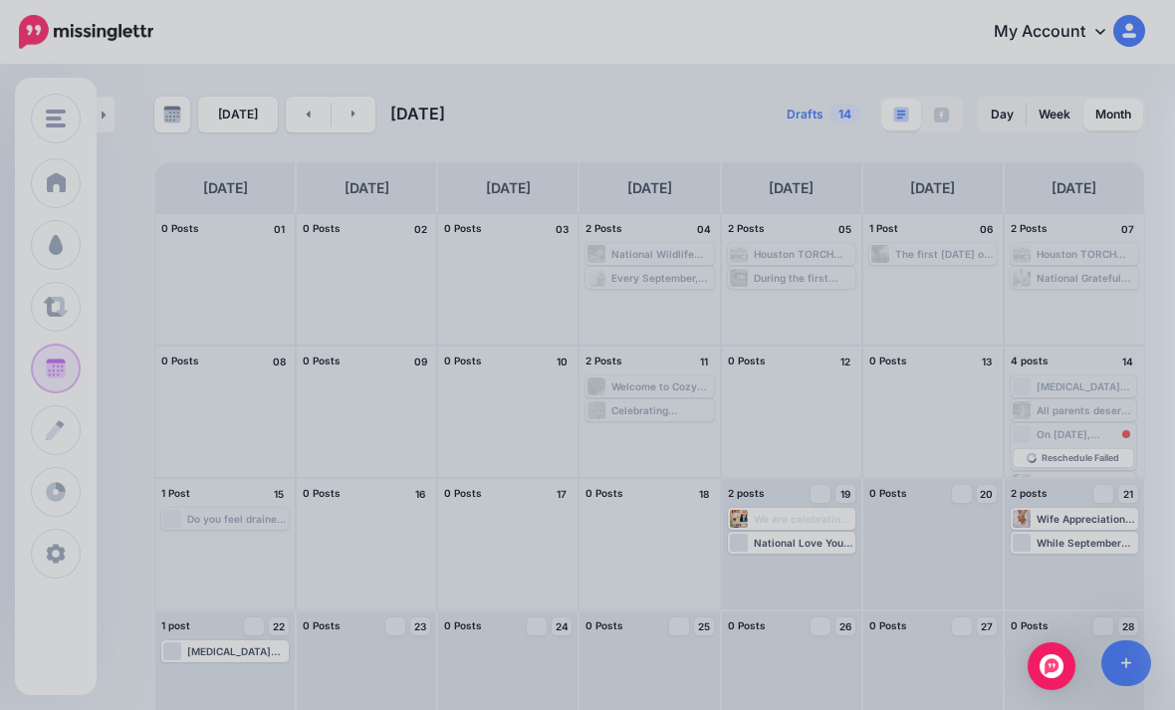
scroll to position [0, 0]
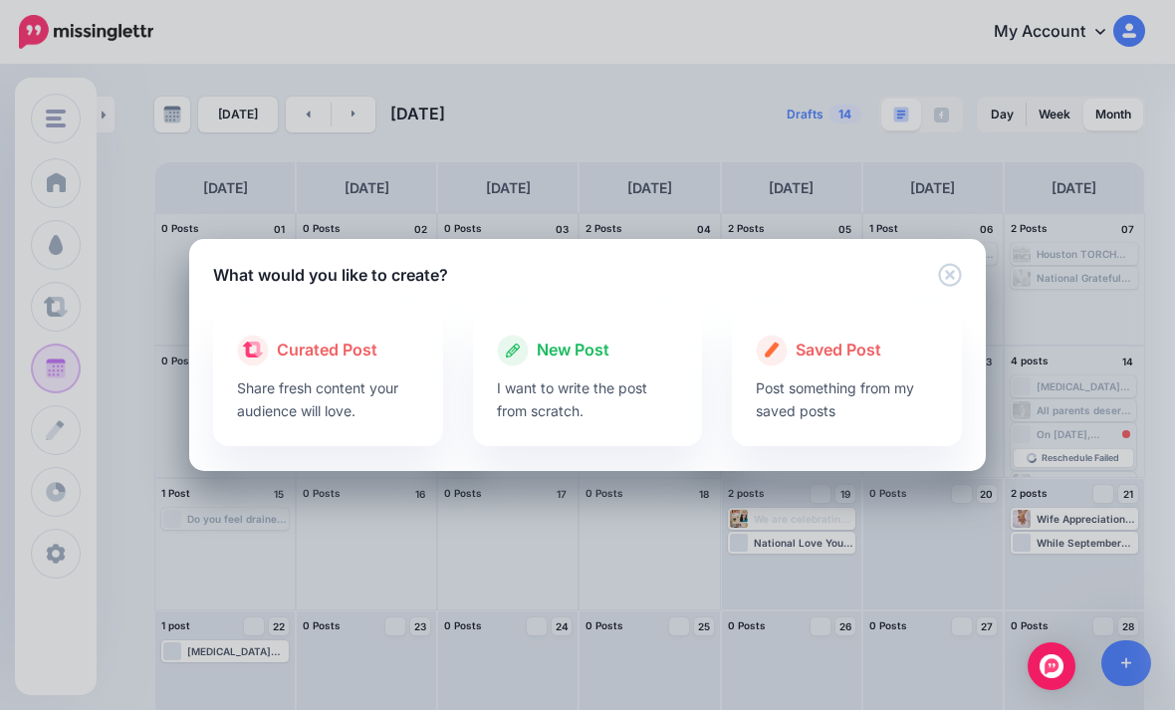
click at [535, 396] on p "I want to write the post from scratch." at bounding box center [588, 399] width 182 height 46
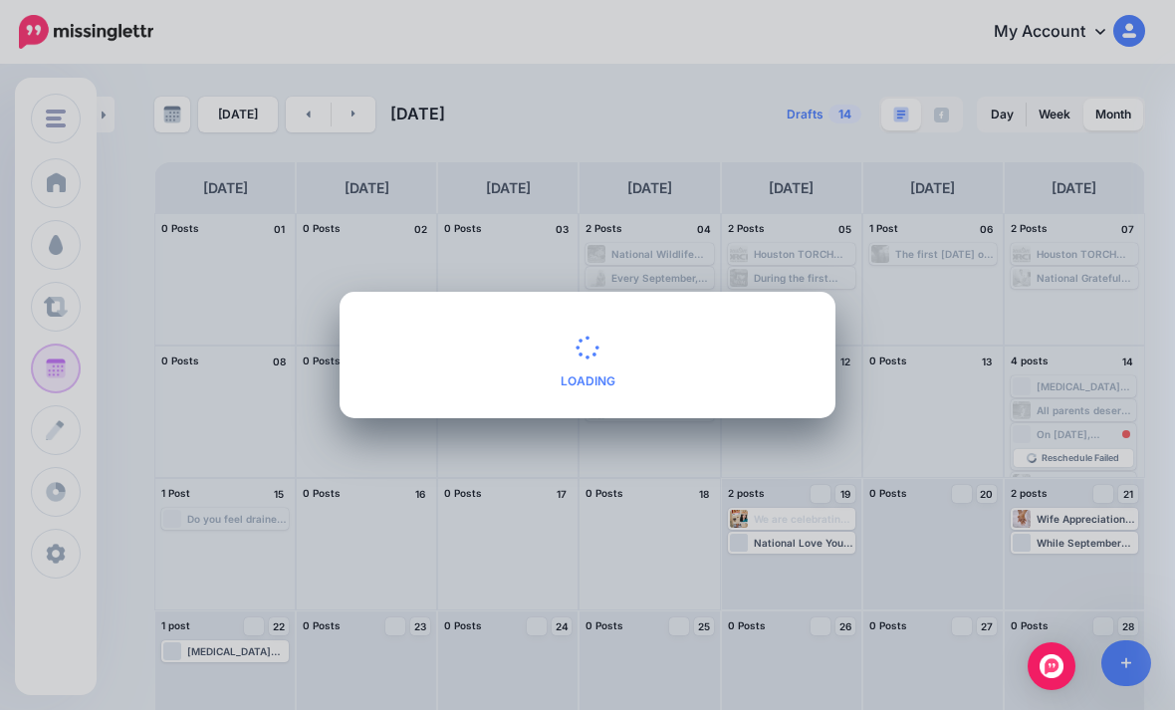
click at [457, 468] on div at bounding box center [587, 480] width 448 height 25
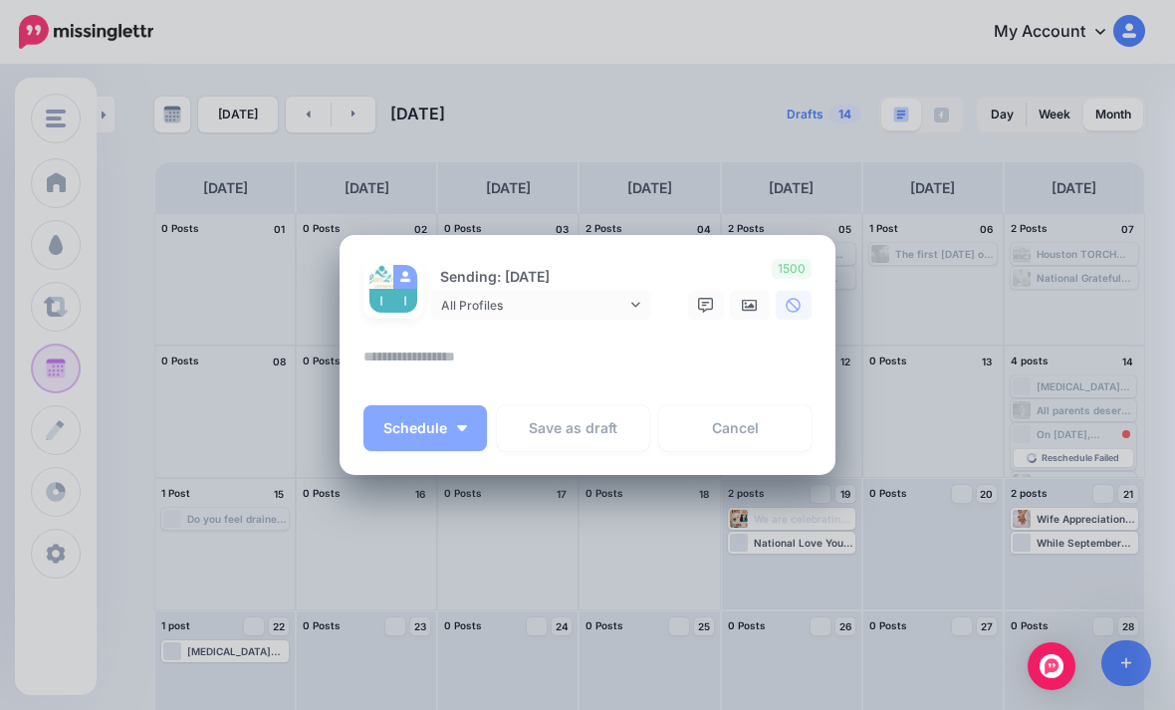
click at [446, 359] on textarea at bounding box center [592, 363] width 458 height 39
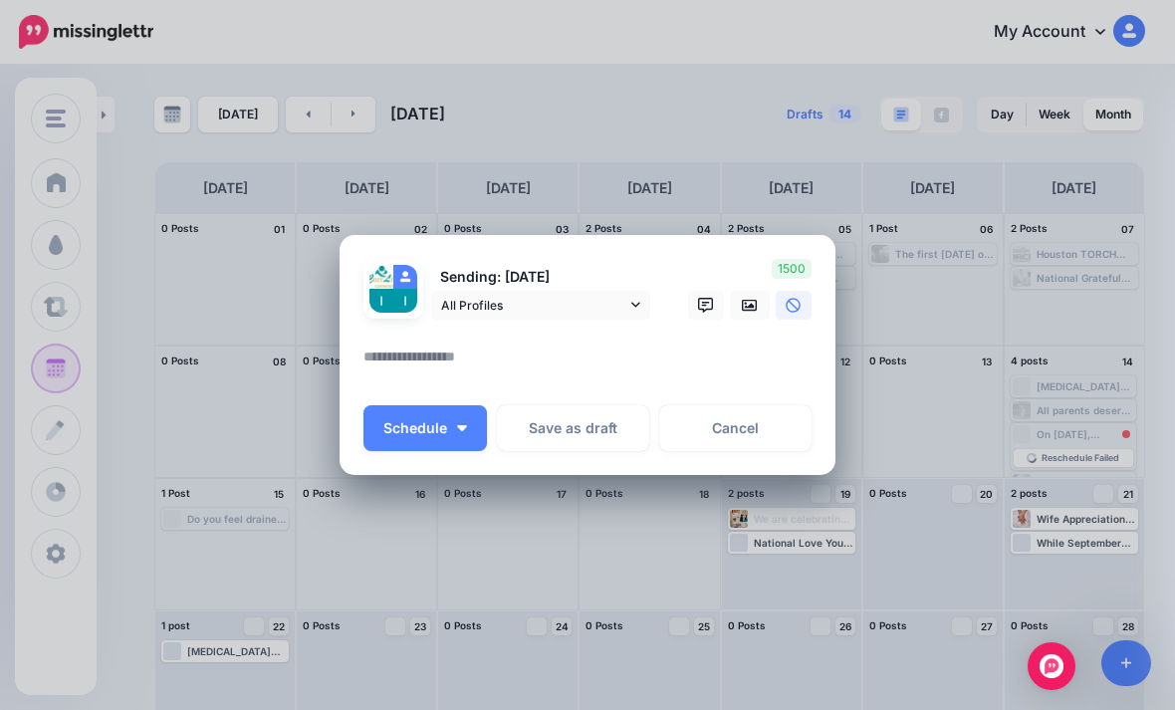
click at [385, 362] on textarea at bounding box center [592, 363] width 458 height 39
paste textarea "**********"
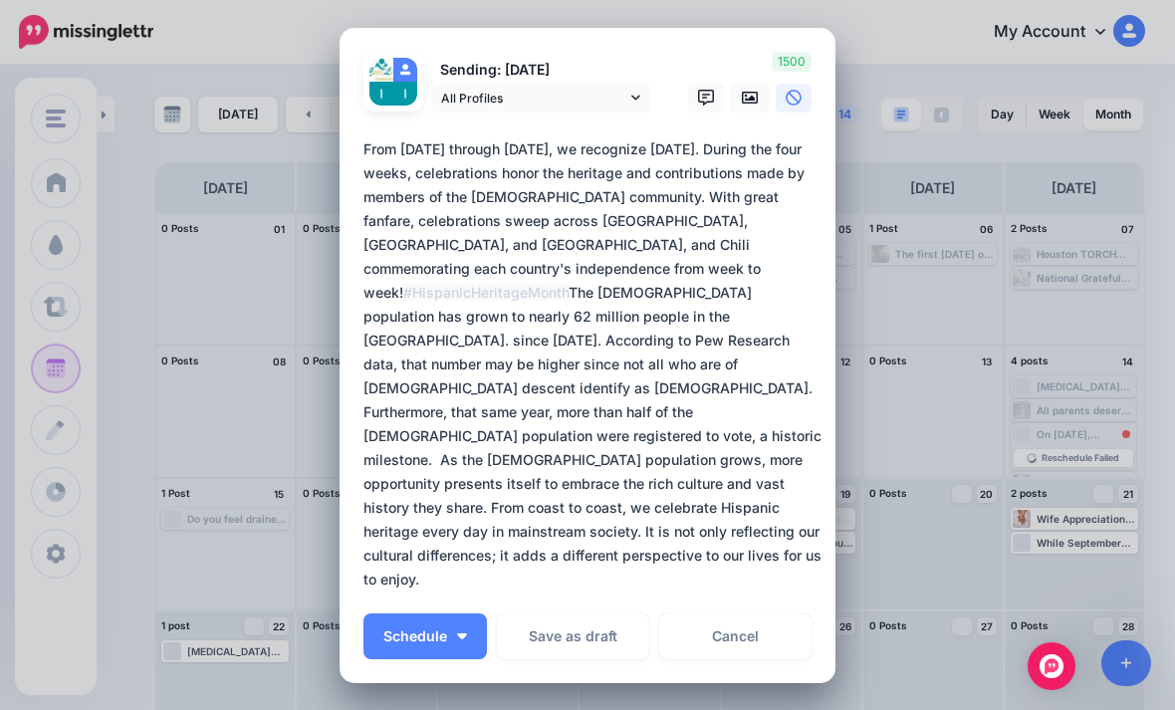
click at [365, 371] on textarea at bounding box center [592, 364] width 458 height 454
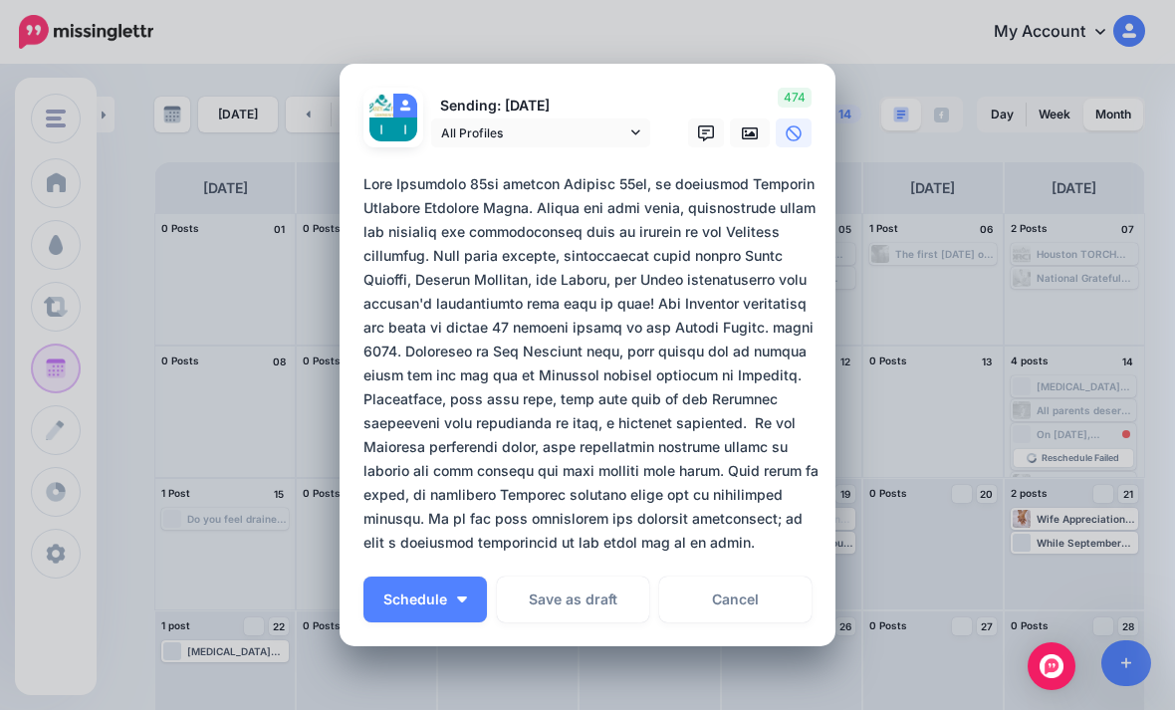
click at [758, 543] on textarea at bounding box center [592, 363] width 458 height 382
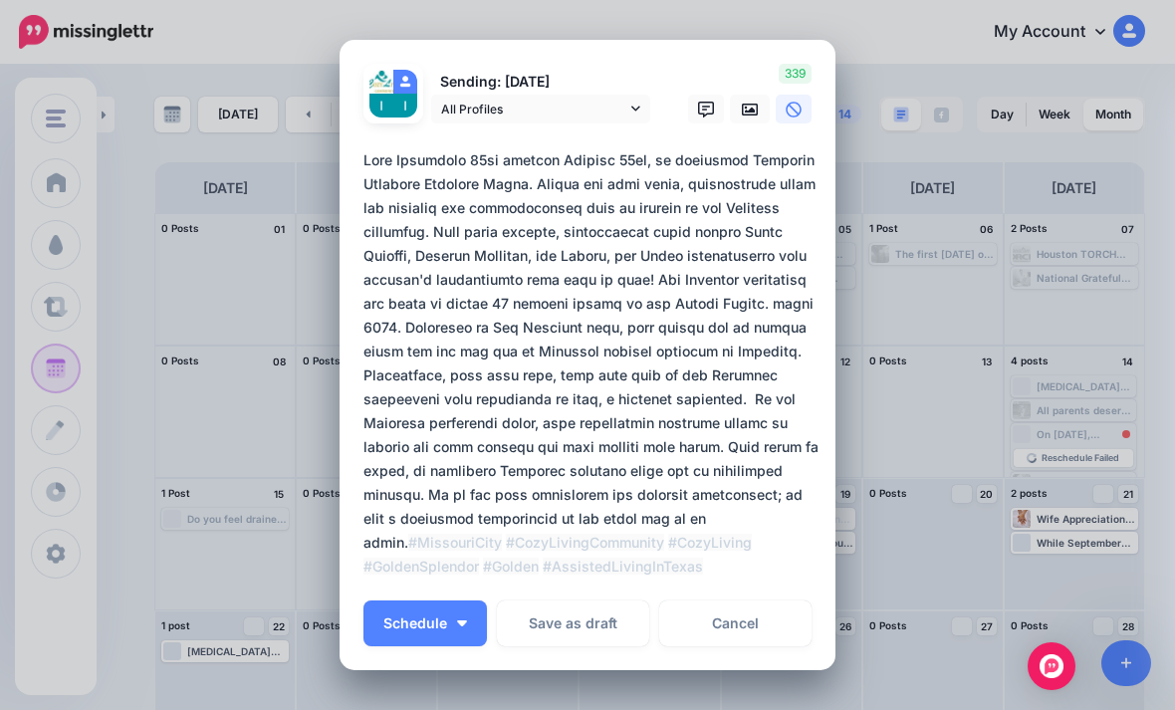
type textarea "**********"
click at [753, 123] on link at bounding box center [750, 109] width 40 height 29
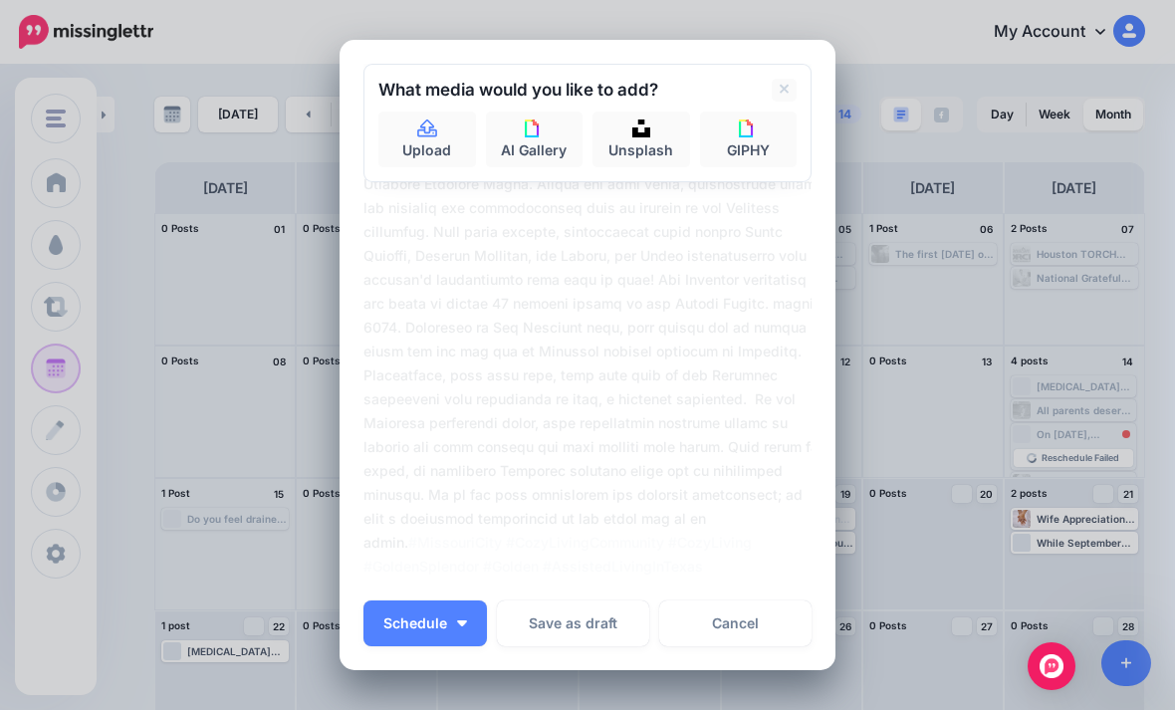
click at [657, 166] on link "Unsplash" at bounding box center [641, 139] width 98 height 56
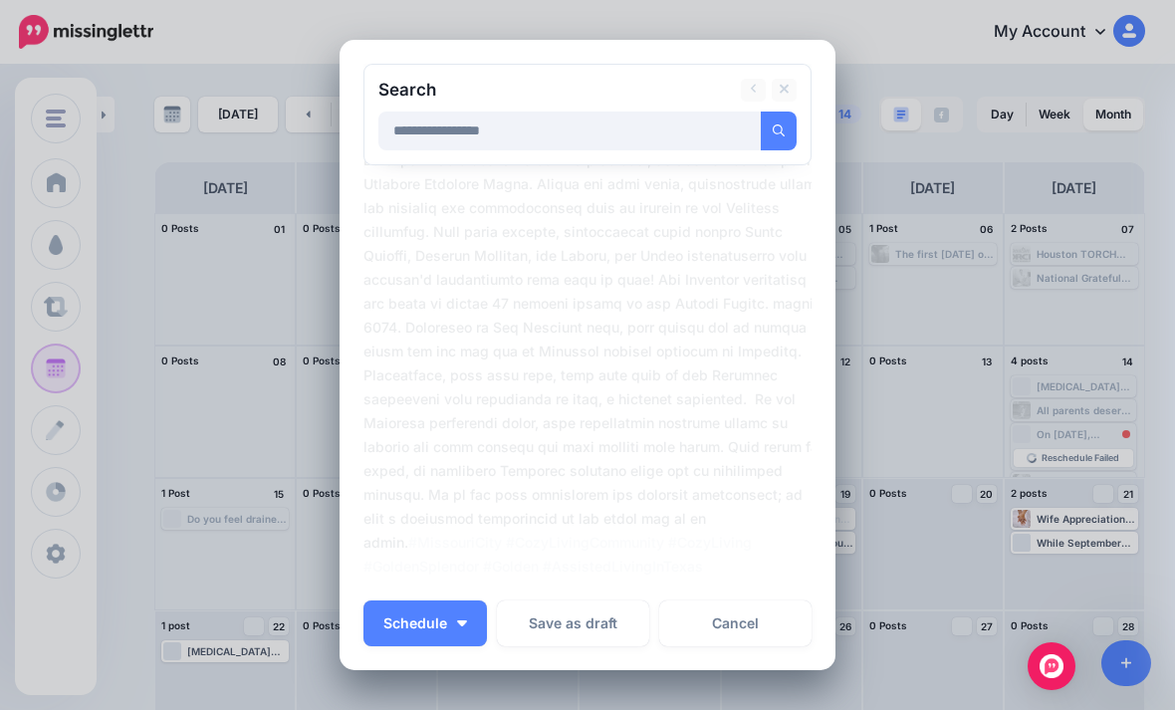
type input "**********"
click at [778, 131] on button "submit" at bounding box center [779, 130] width 36 height 39
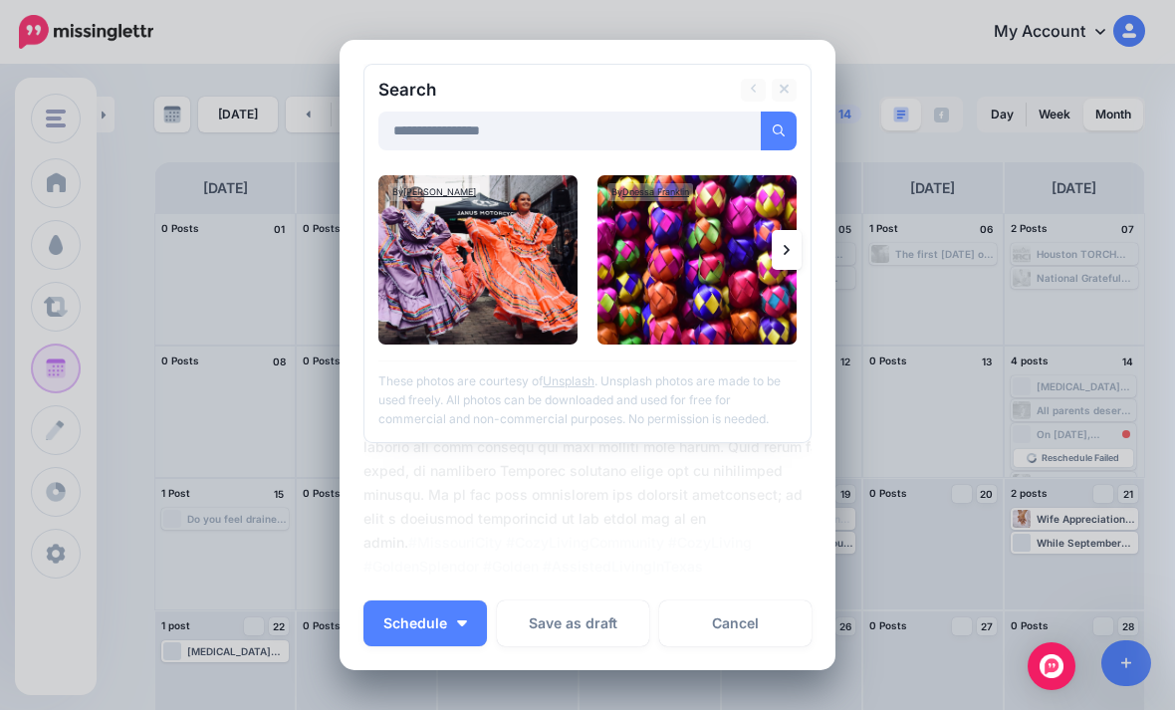
click at [505, 313] on img at bounding box center [477, 259] width 199 height 169
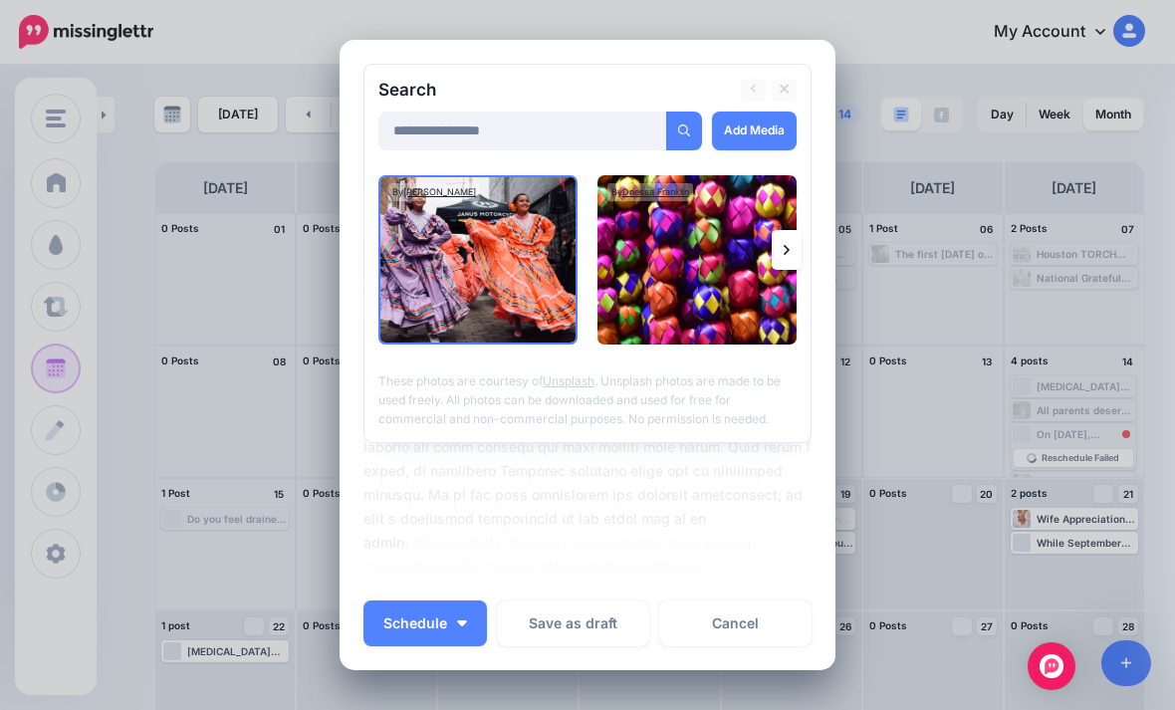
click at [748, 144] on link "Add Media" at bounding box center [754, 130] width 85 height 39
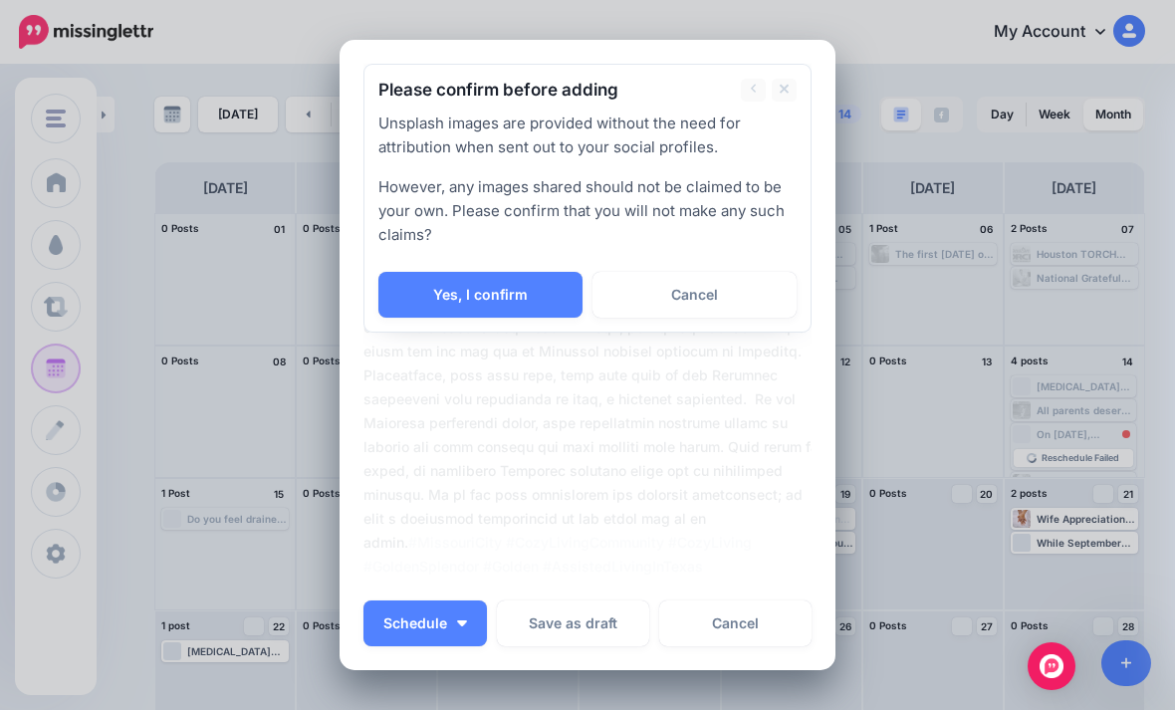
click at [542, 300] on link "Yes, I confirm" at bounding box center [480, 295] width 204 height 46
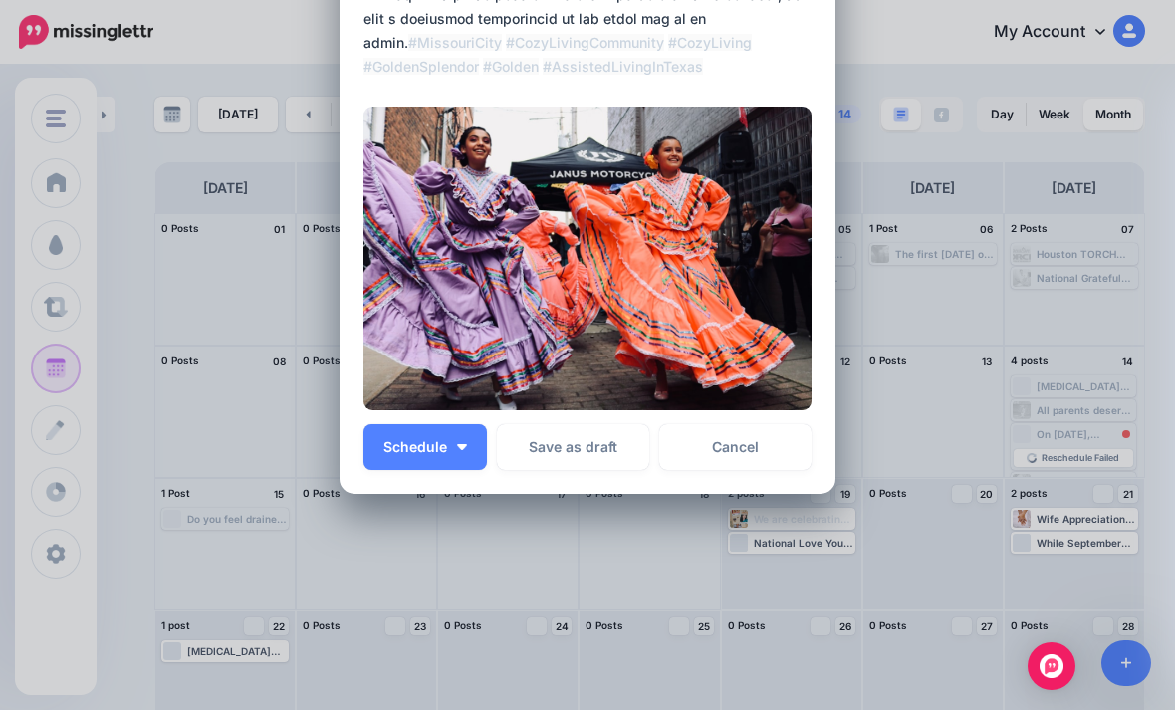
scroll to position [488, 0]
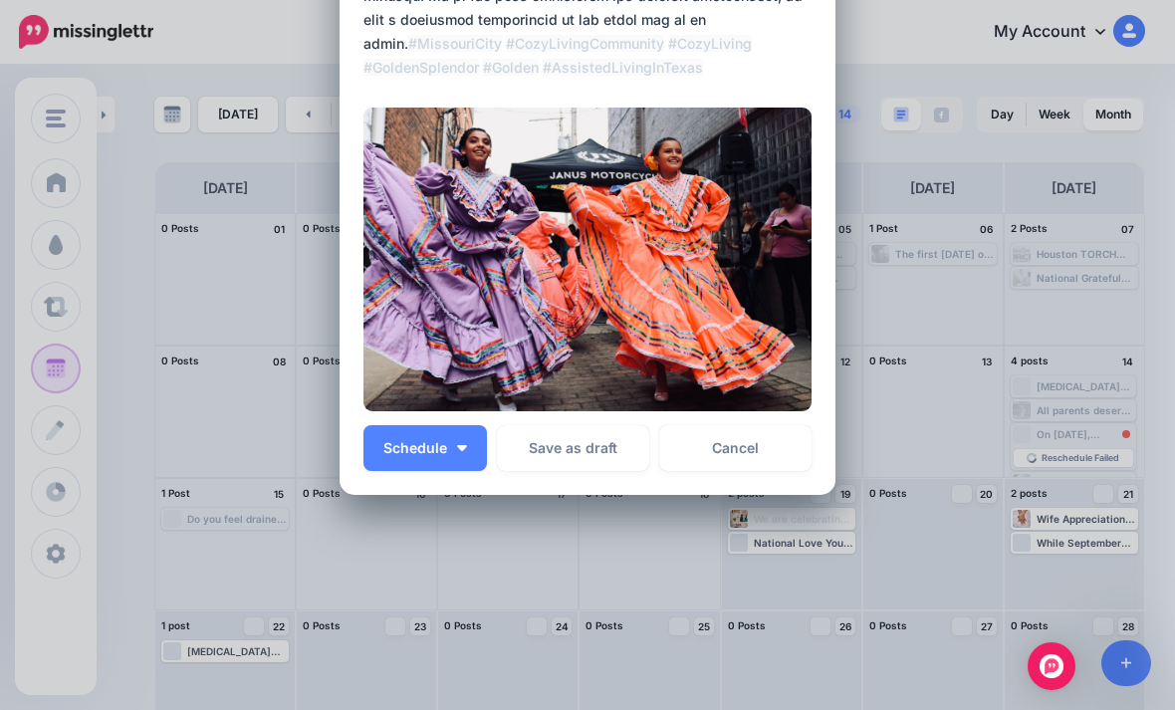
click at [445, 456] on button "Schedule" at bounding box center [424, 448] width 123 height 46
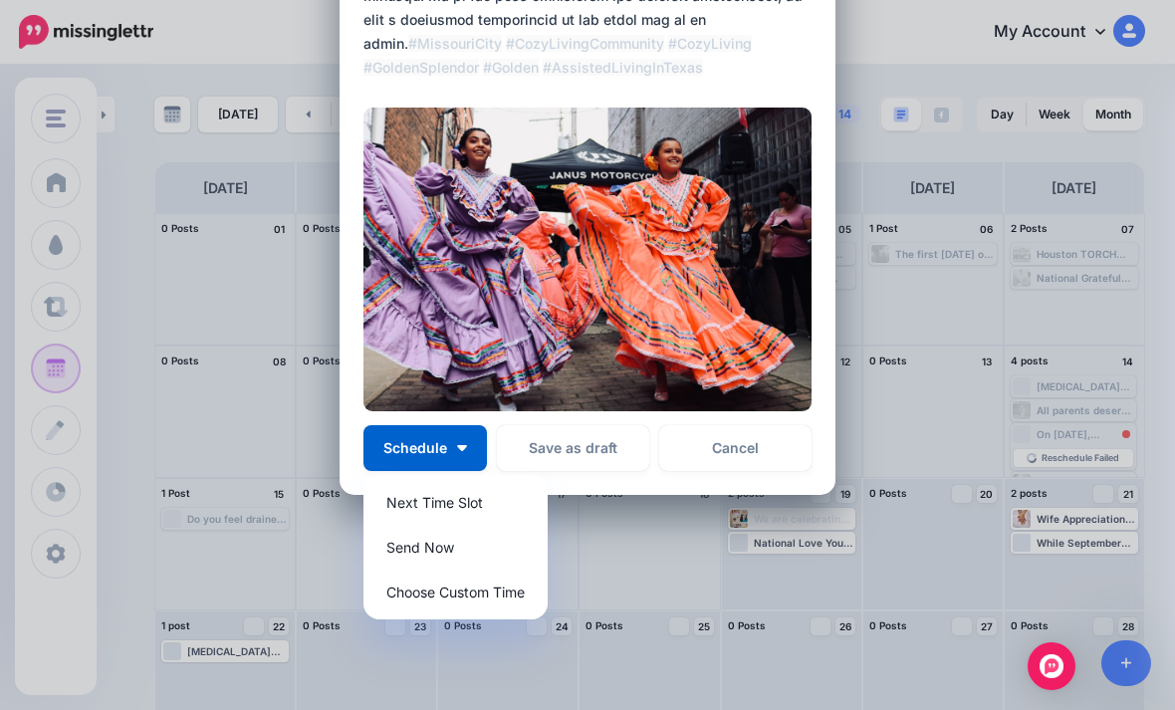
click at [442, 554] on link "Send Now" at bounding box center [455, 547] width 168 height 39
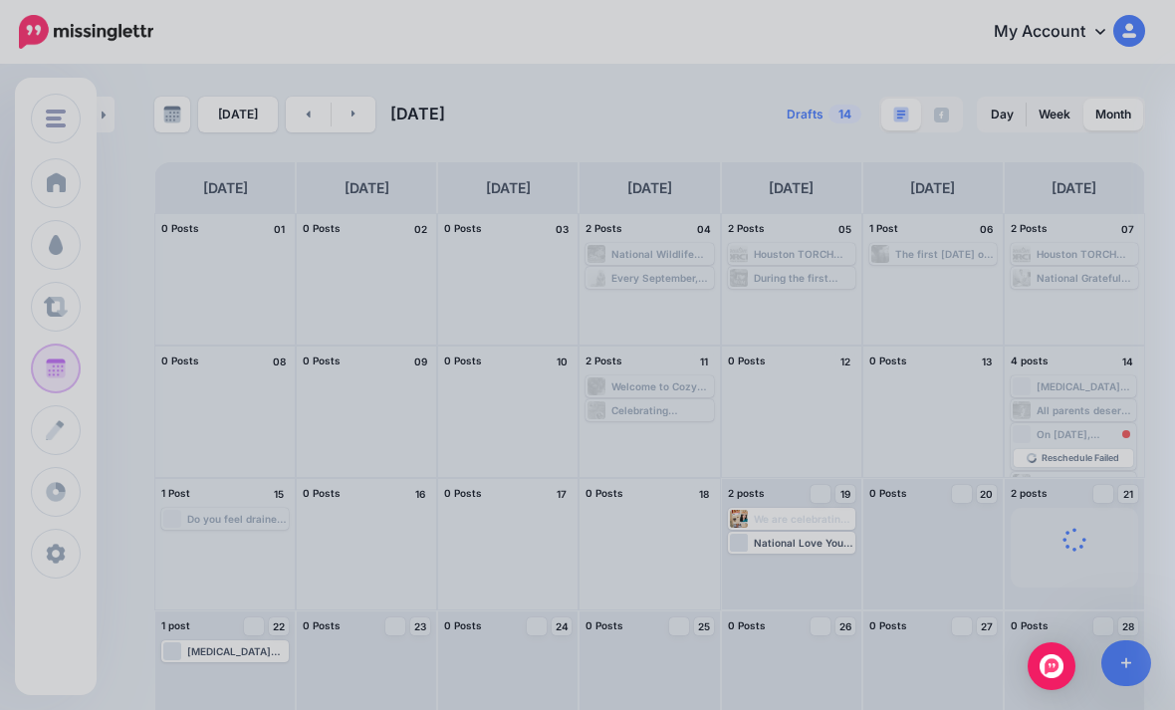
scroll to position [0, 0]
